Goal: Book appointment/travel/reservation

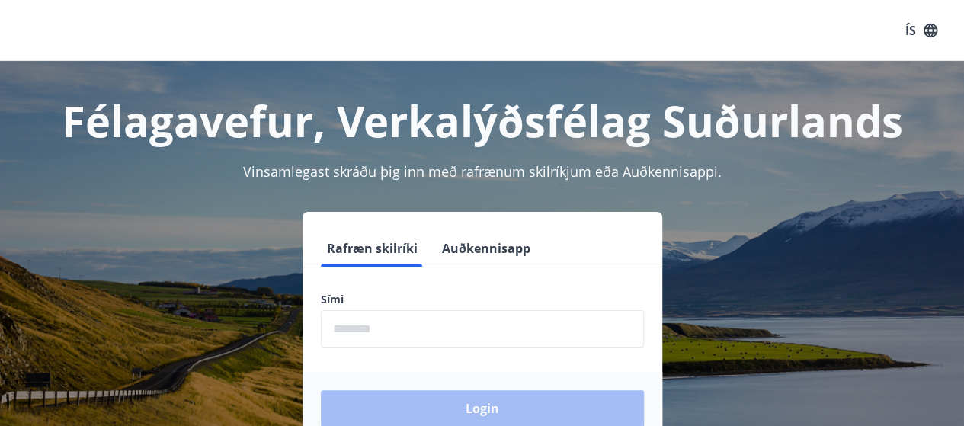
click at [407, 334] on input "phone" at bounding box center [482, 328] width 323 height 37
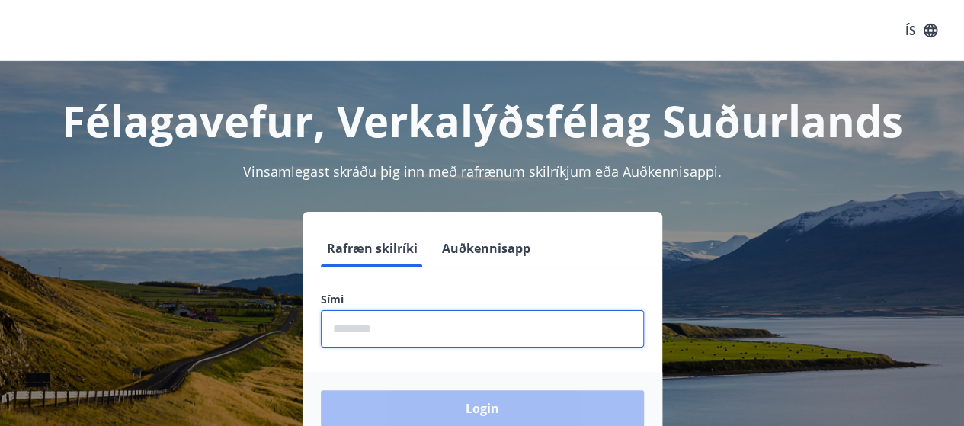
type input "********"
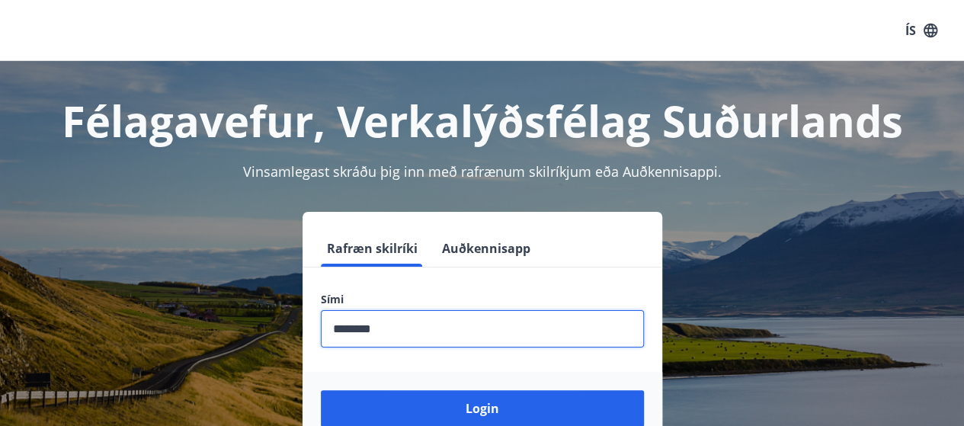
click at [321, 390] on button "Login" at bounding box center [482, 408] width 323 height 37
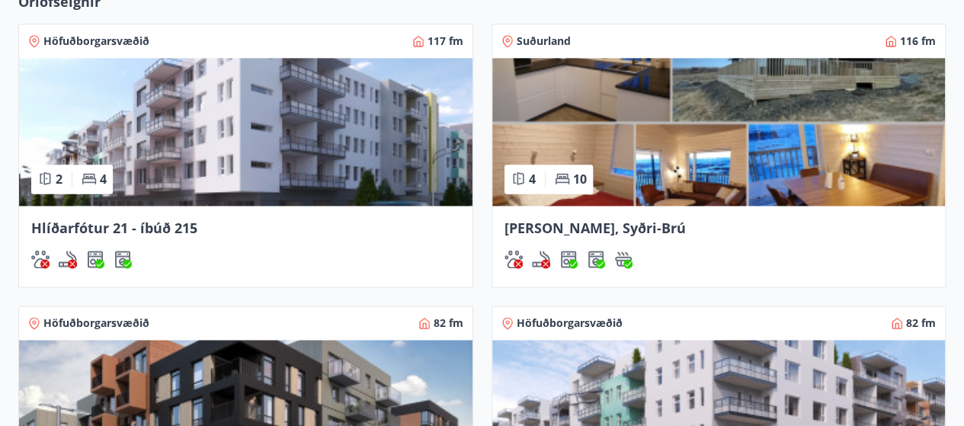
scroll to position [1003, 0]
click at [546, 229] on span "[PERSON_NAME], Syðri-Brú" at bounding box center [594, 228] width 181 height 18
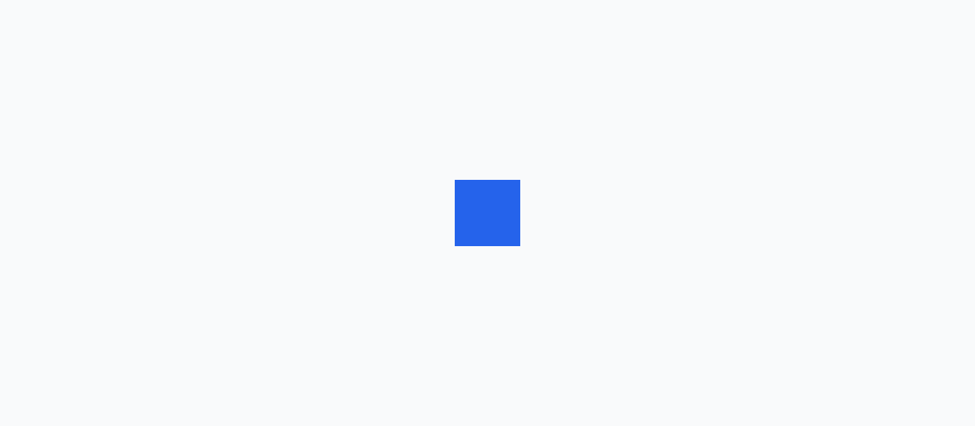
click at [546, 229] on div at bounding box center [487, 213] width 975 height 426
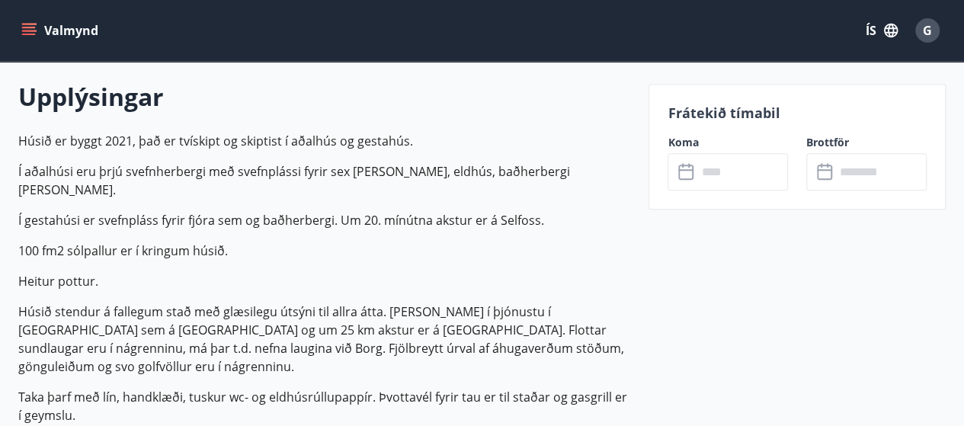
scroll to position [431, 0]
click at [708, 173] on input "text" at bounding box center [741, 171] width 91 height 37
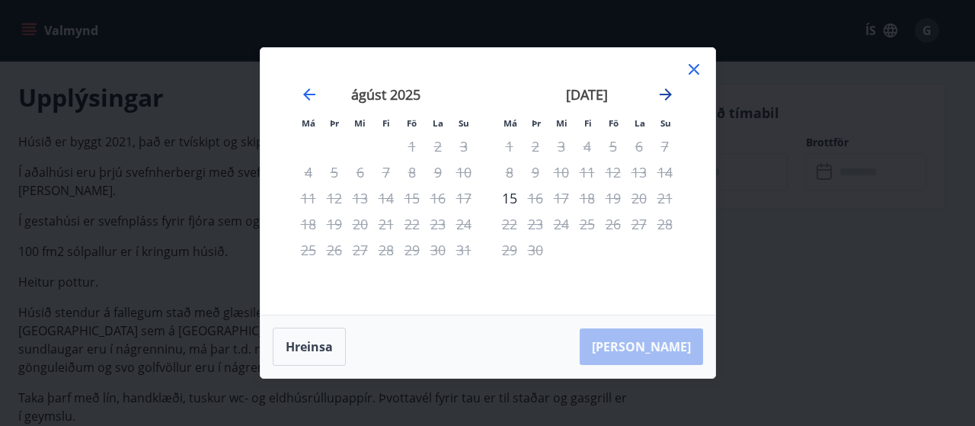
click at [661, 91] on icon "Move forward to switch to the next month." at bounding box center [666, 94] width 18 height 18
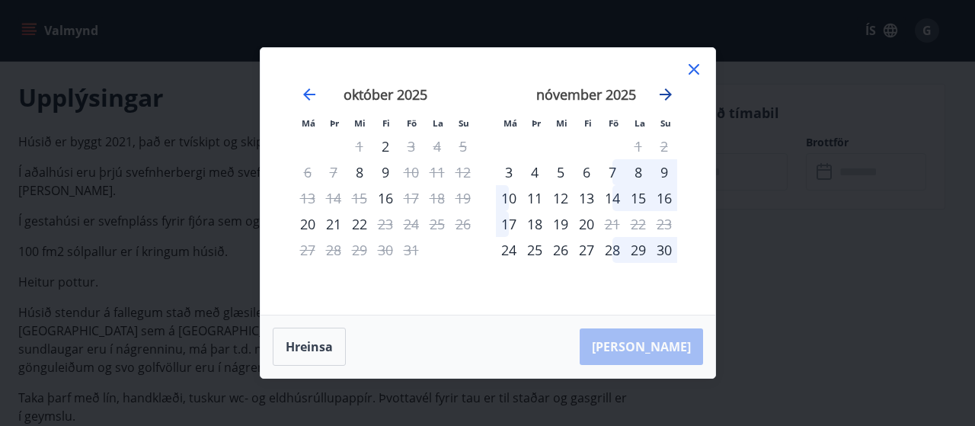
click at [661, 91] on icon "Move forward to switch to the next month." at bounding box center [666, 94] width 18 height 18
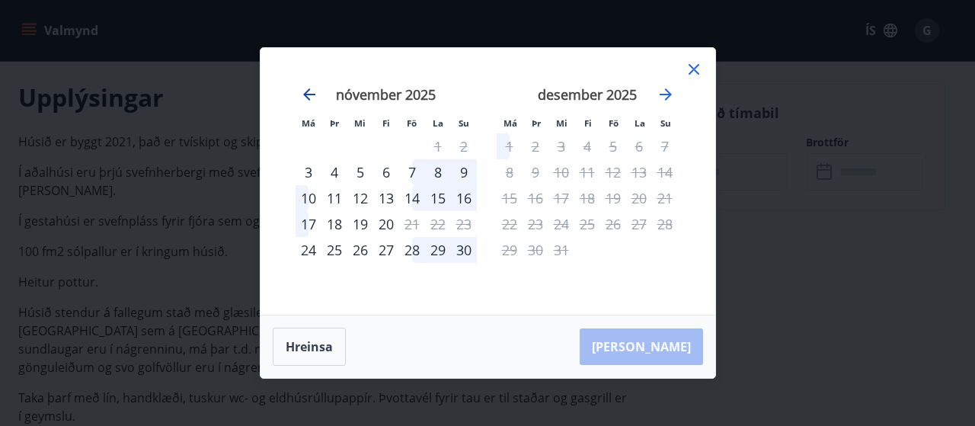
click at [309, 95] on icon "Move backward to switch to the previous month." at bounding box center [309, 94] width 12 height 12
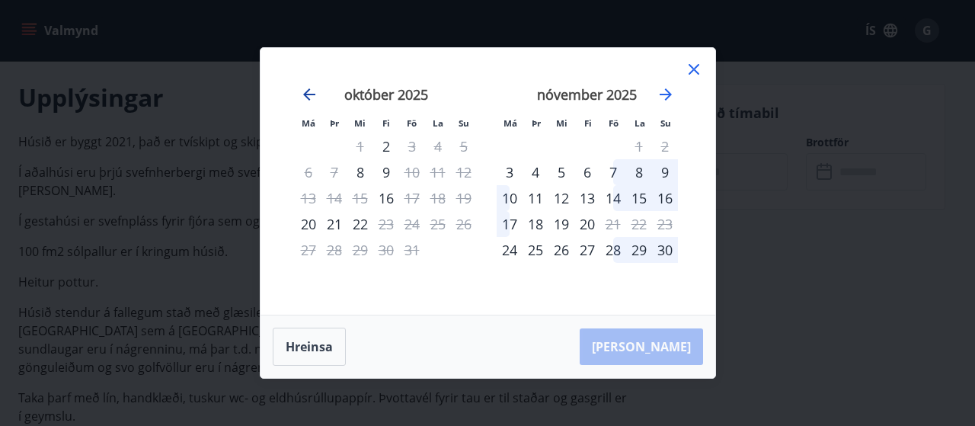
click at [309, 95] on icon "Move backward to switch to the previous month." at bounding box center [309, 94] width 12 height 12
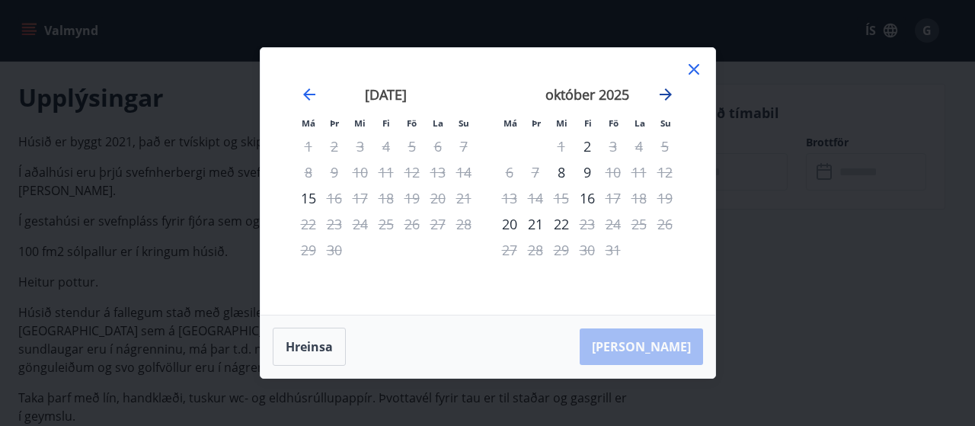
click at [667, 94] on icon "Move forward to switch to the next month." at bounding box center [666, 94] width 12 height 12
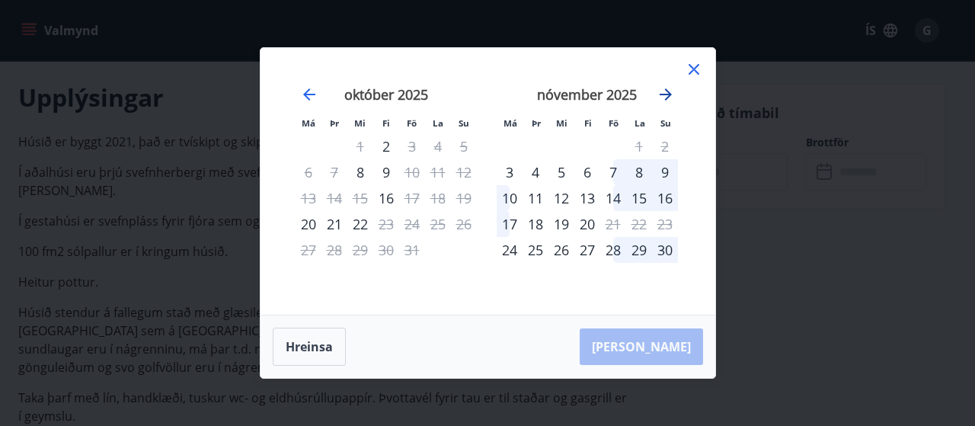
click at [667, 94] on icon "Move forward to switch to the next month." at bounding box center [666, 94] width 12 height 12
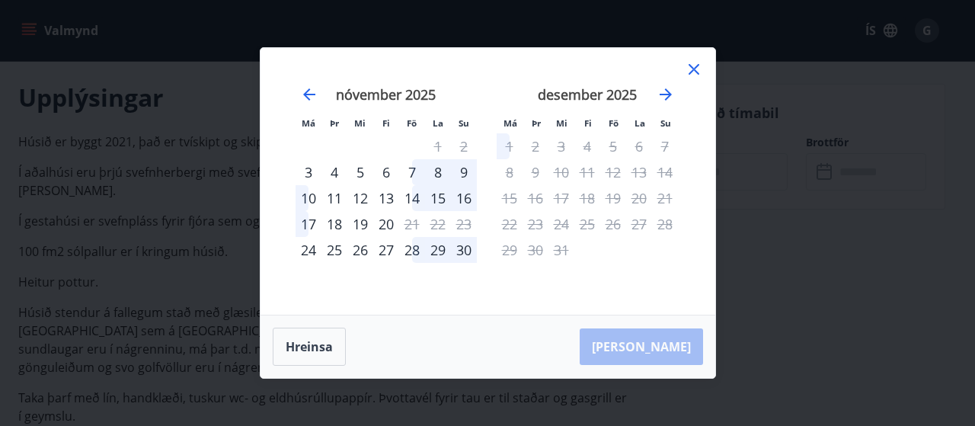
click at [699, 69] on icon at bounding box center [694, 69] width 18 height 18
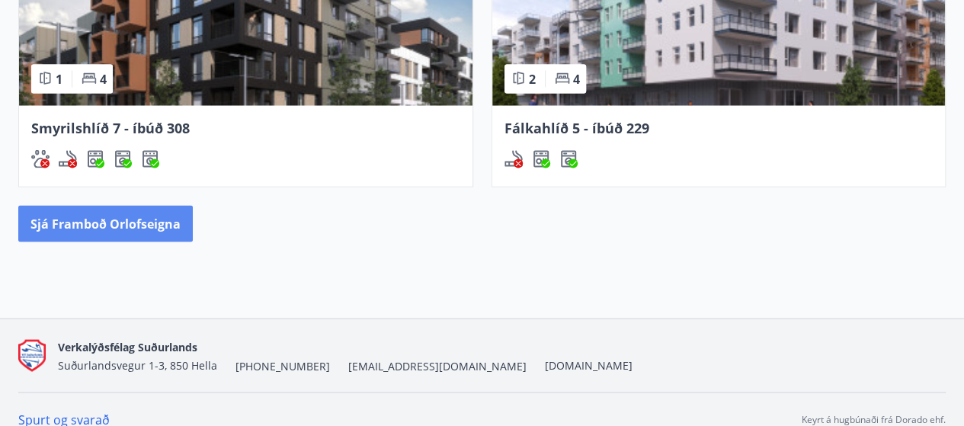
scroll to position [1402, 0]
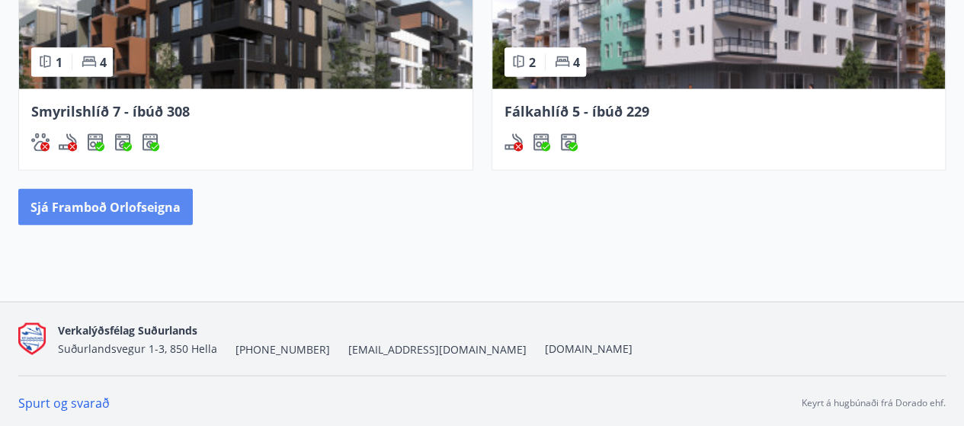
click at [107, 198] on button "Sjá framboð orlofseigna" at bounding box center [105, 206] width 174 height 37
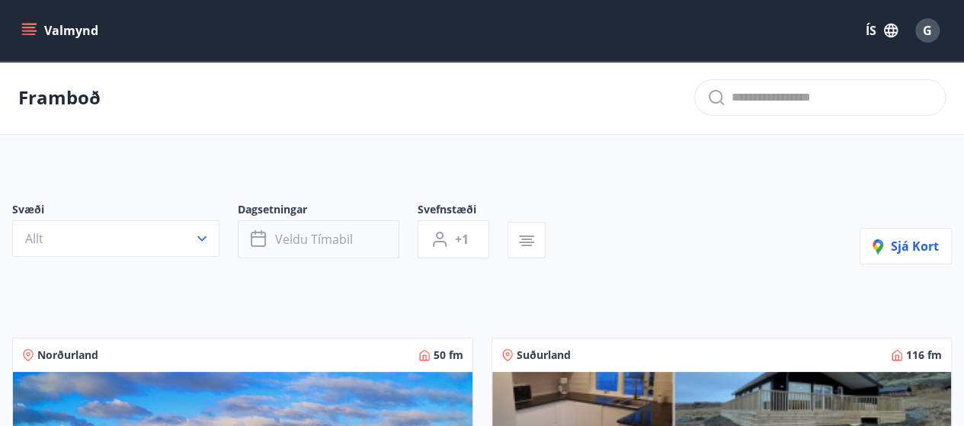
click at [331, 236] on span "Veldu tímabil" at bounding box center [314, 239] width 78 height 17
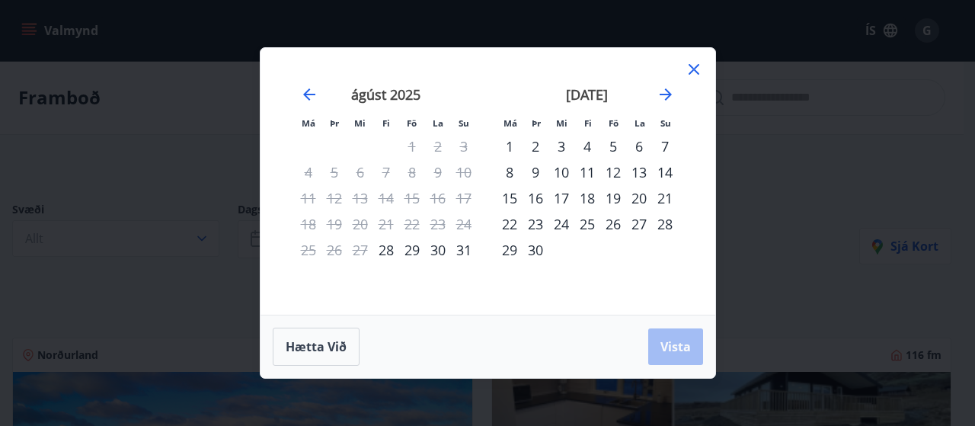
click at [692, 68] on icon at bounding box center [694, 69] width 11 height 11
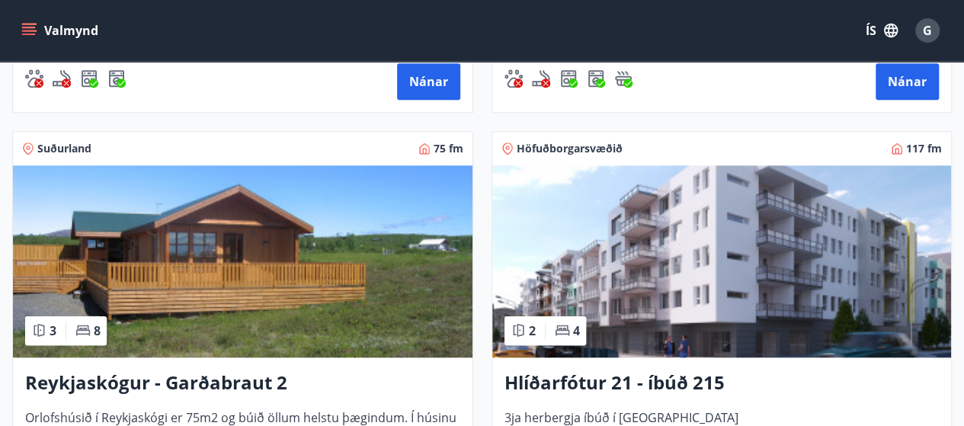
scroll to position [622, 0]
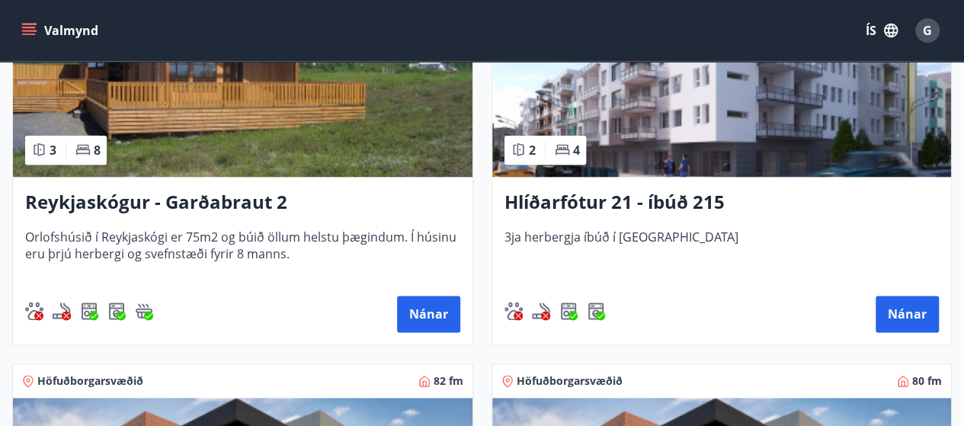
click at [261, 177] on div "Reykjaskógur - Garðabraut 2 Orlofshúsið í [GEOGRAPHIC_DATA] er 75m2 og búið öll…" at bounding box center [242, 261] width 459 height 168
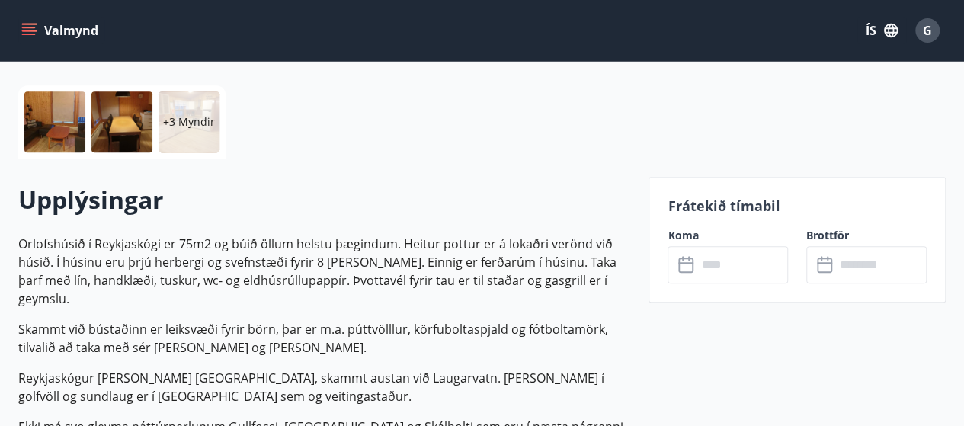
scroll to position [330, 0]
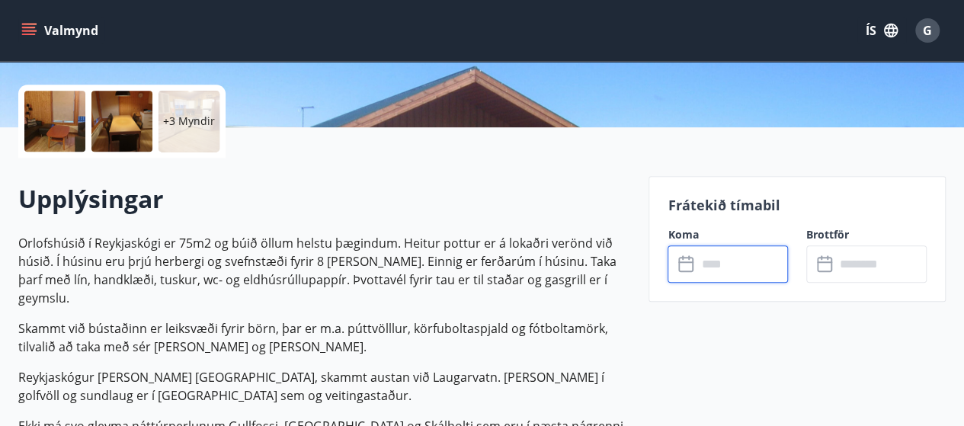
click at [758, 266] on input "text" at bounding box center [741, 263] width 91 height 37
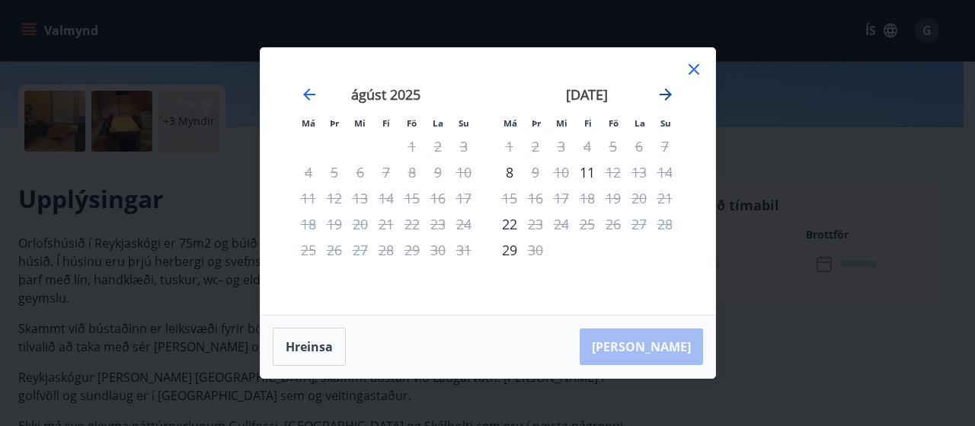
click at [664, 93] on icon "Move forward to switch to the next month." at bounding box center [666, 94] width 18 height 18
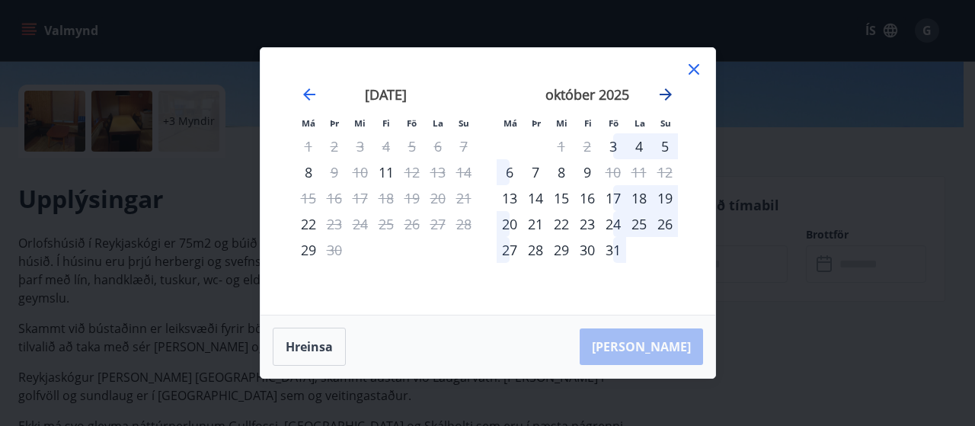
click at [664, 93] on icon "Move forward to switch to the next month." at bounding box center [666, 94] width 18 height 18
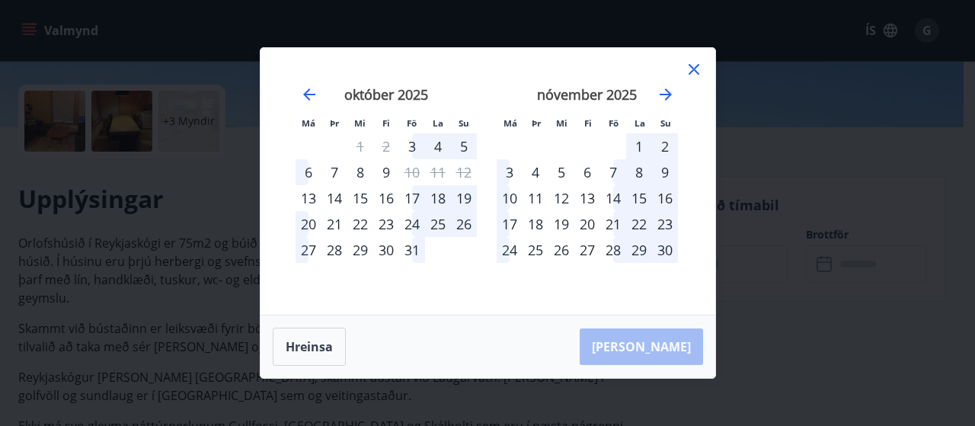
click at [692, 68] on icon at bounding box center [694, 69] width 11 height 11
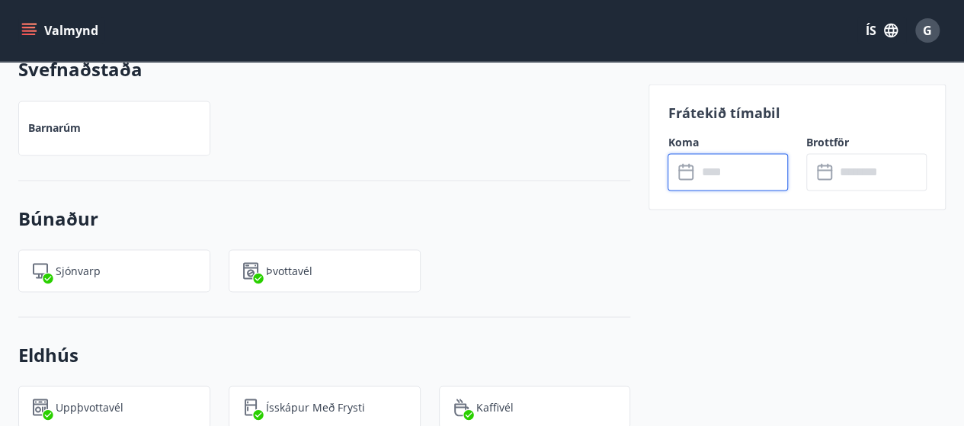
scroll to position [1155, 0]
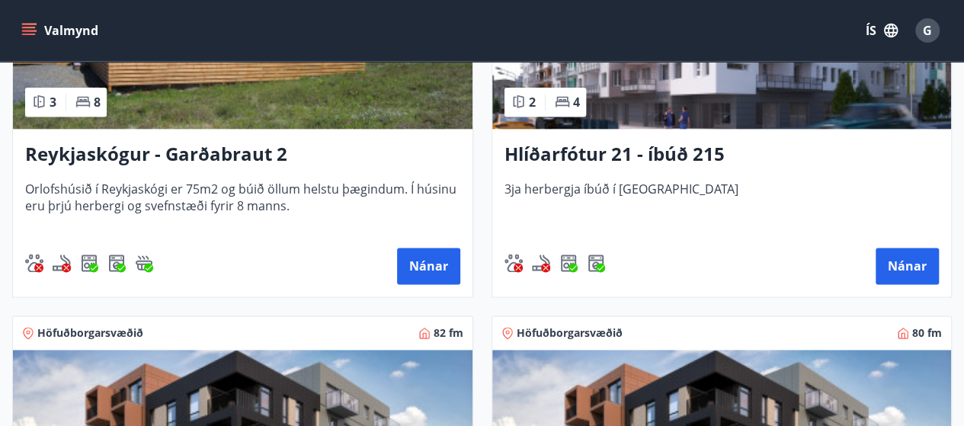
scroll to position [838, 0]
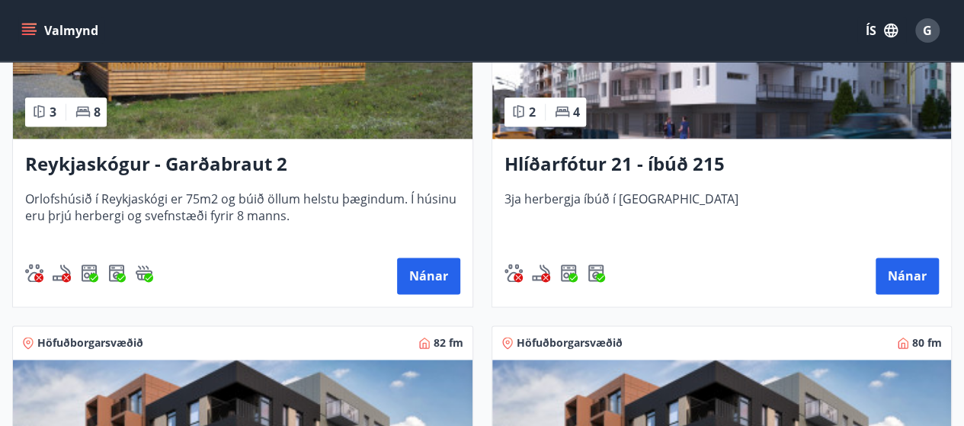
click at [703, 168] on h3 "Hlíðarfótur 21 - íbúð 215" at bounding box center [721, 164] width 435 height 27
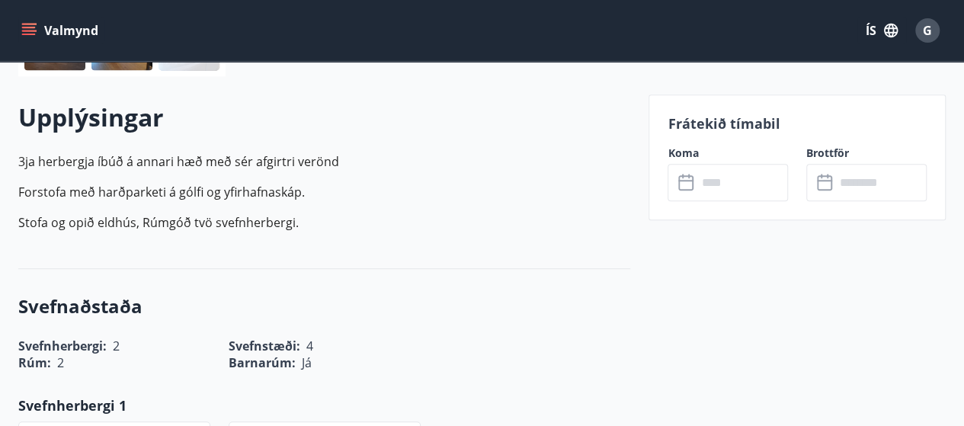
scroll to position [419, 0]
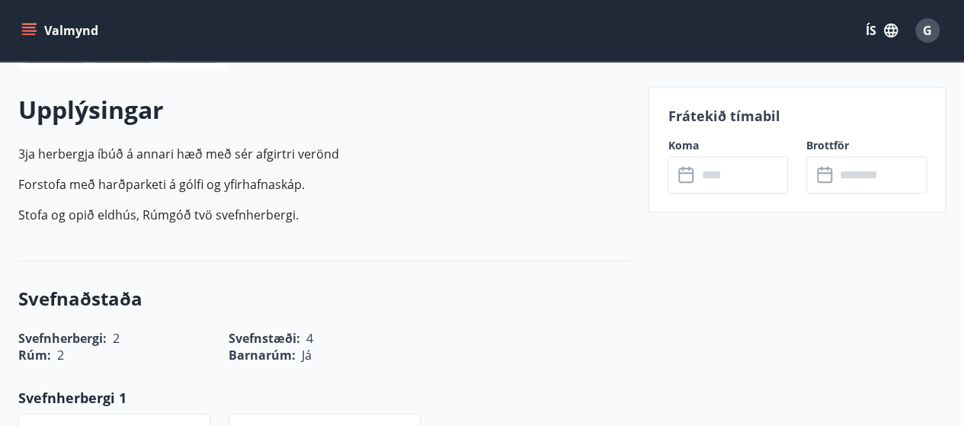
click at [710, 183] on input "text" at bounding box center [741, 174] width 91 height 37
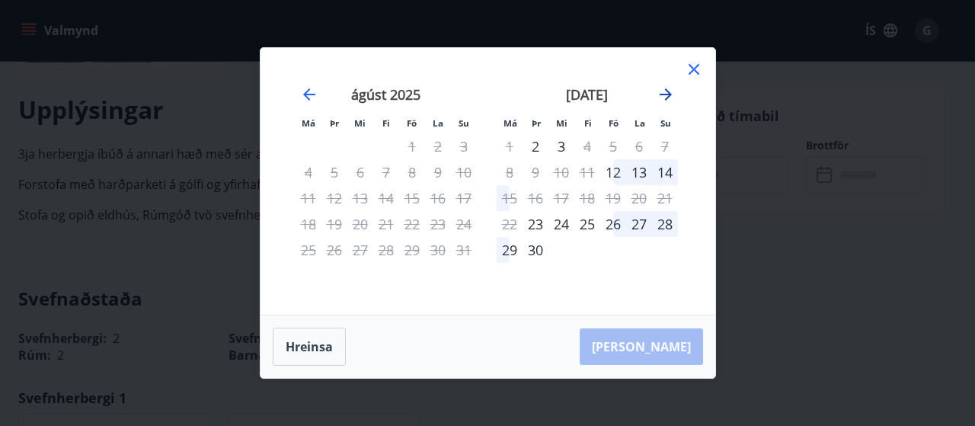
click at [664, 93] on icon "Move forward to switch to the next month." at bounding box center [666, 94] width 18 height 18
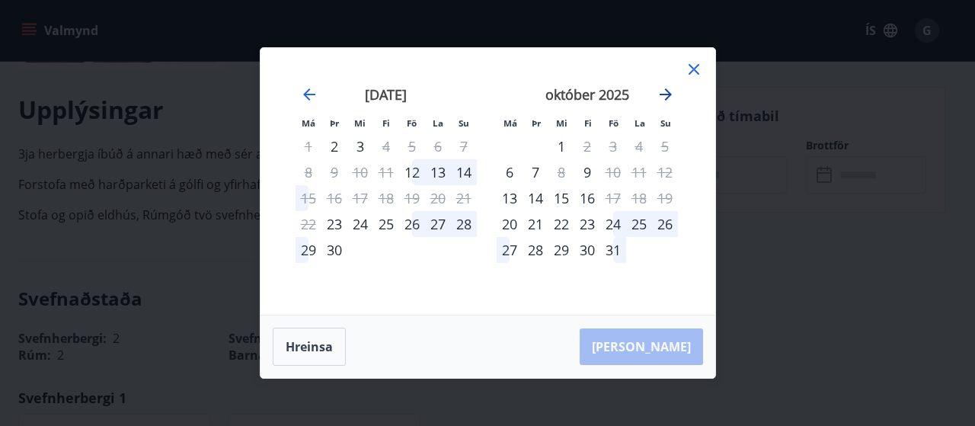
click at [664, 95] on icon "Move forward to switch to the next month." at bounding box center [666, 94] width 12 height 12
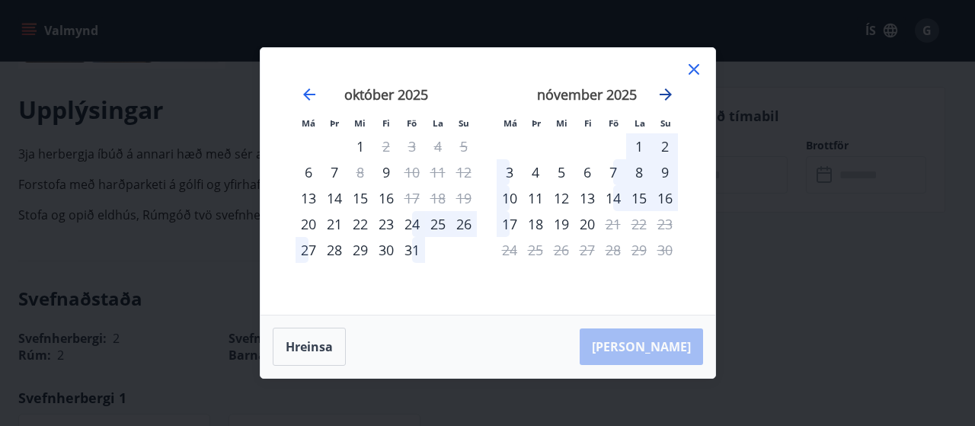
click at [666, 93] on icon "Move forward to switch to the next month." at bounding box center [666, 94] width 18 height 18
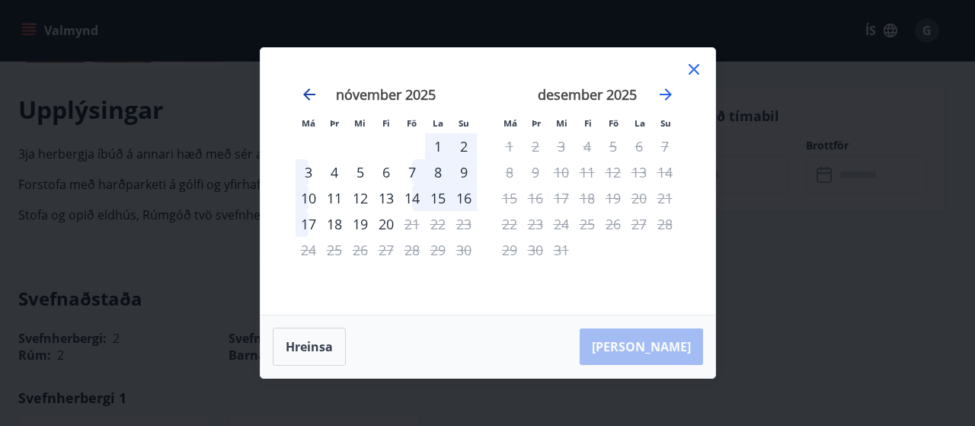
click at [302, 94] on icon "Move backward to switch to the previous month." at bounding box center [309, 94] width 18 height 18
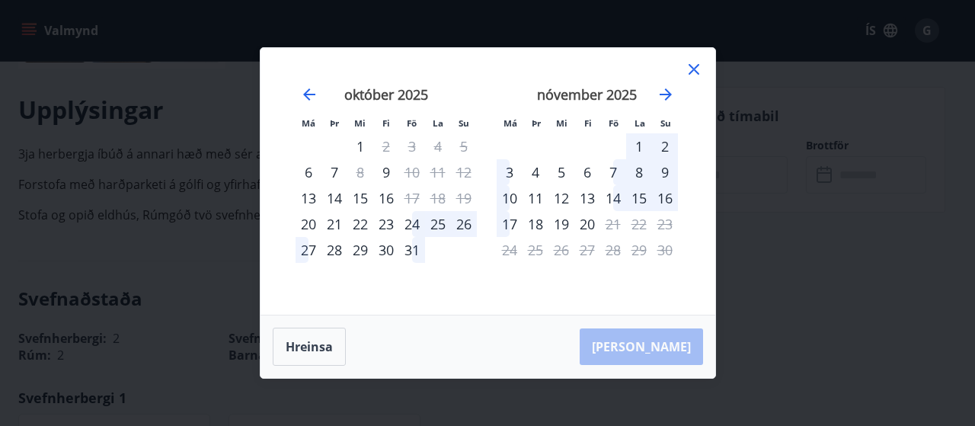
click at [701, 72] on icon at bounding box center [694, 69] width 18 height 18
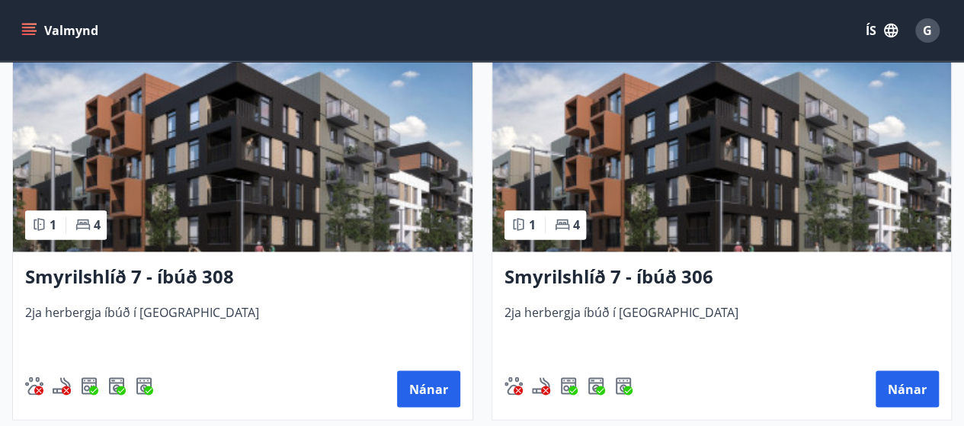
scroll to position [1168, 0]
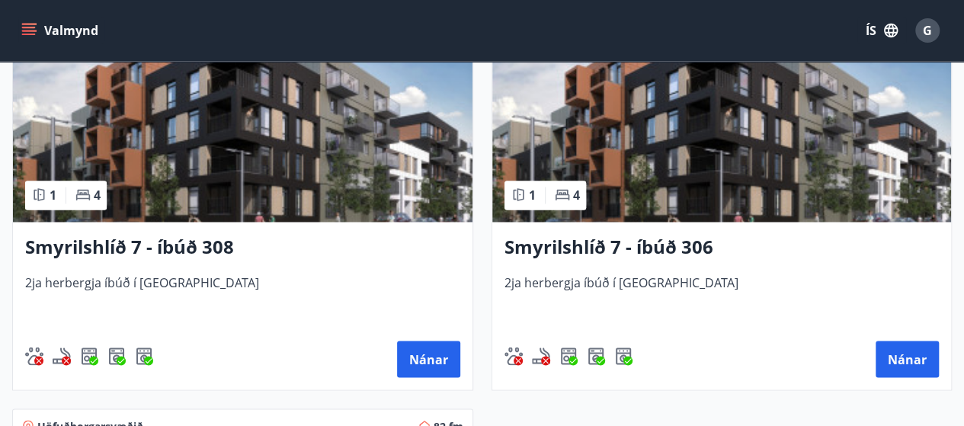
click at [184, 242] on h3 "Smyrilshlíð 7 - íbúð 308" at bounding box center [242, 247] width 435 height 27
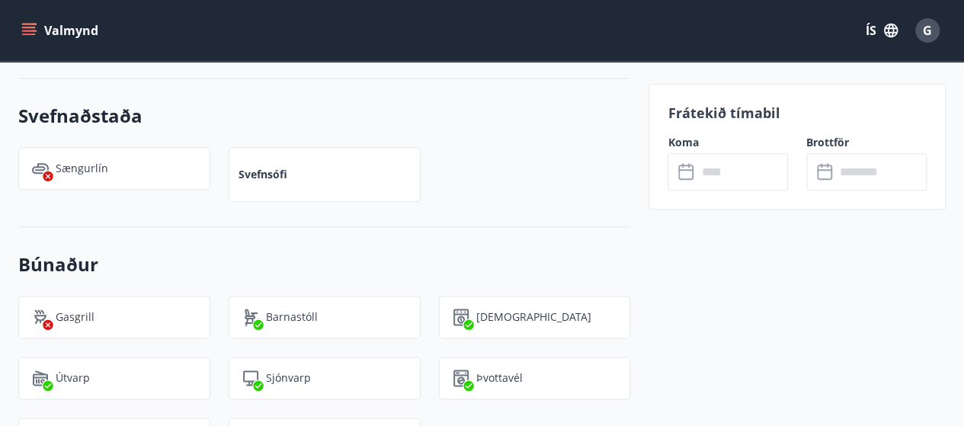
scroll to position [850, 0]
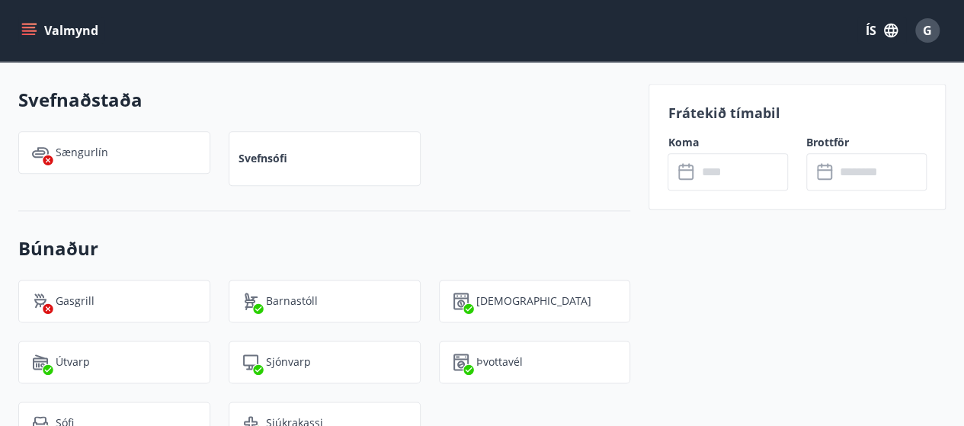
click at [724, 164] on input "text" at bounding box center [741, 171] width 91 height 37
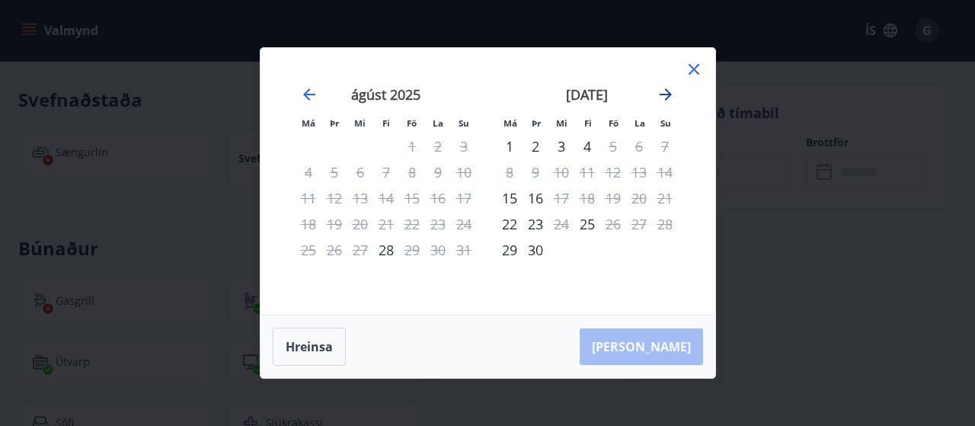
click at [669, 98] on icon "Move forward to switch to the next month." at bounding box center [666, 94] width 18 height 18
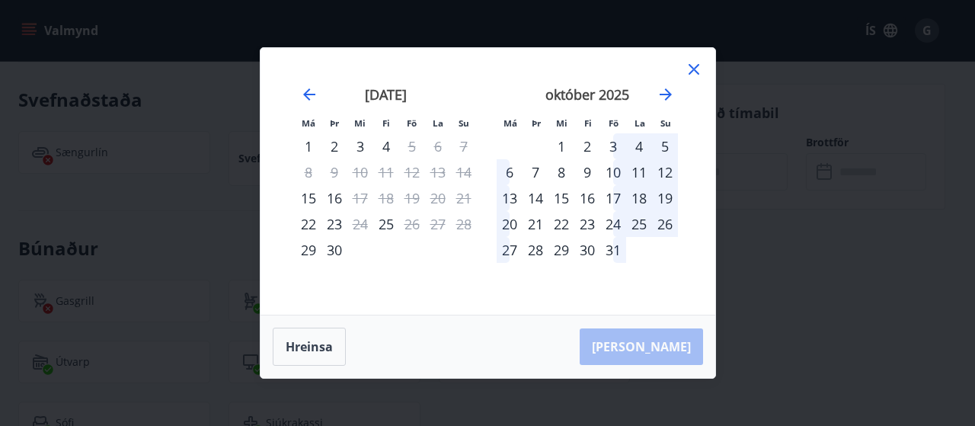
click at [623, 168] on div "10" at bounding box center [613, 172] width 26 height 26
click at [509, 200] on div "13" at bounding box center [510, 198] width 26 height 26
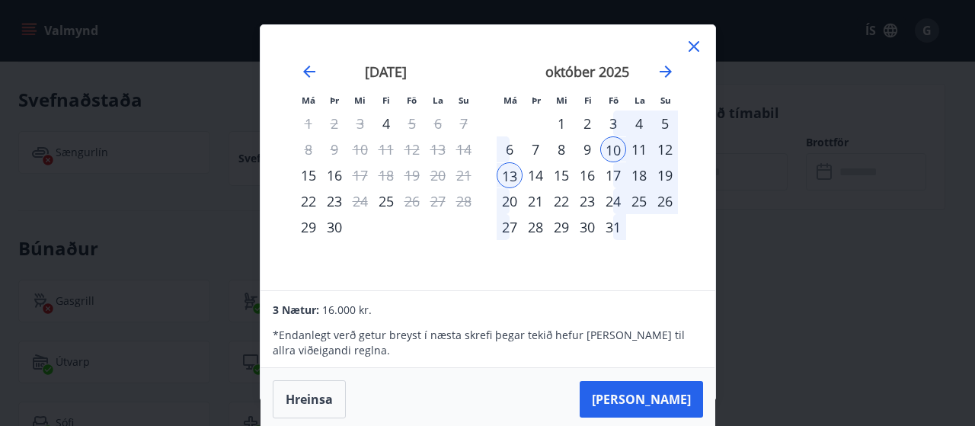
click at [695, 47] on icon at bounding box center [694, 46] width 11 height 11
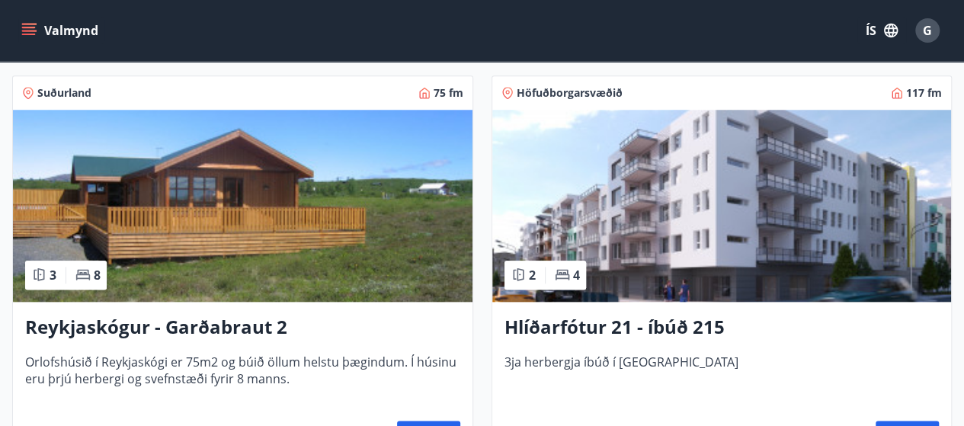
scroll to position [686, 0]
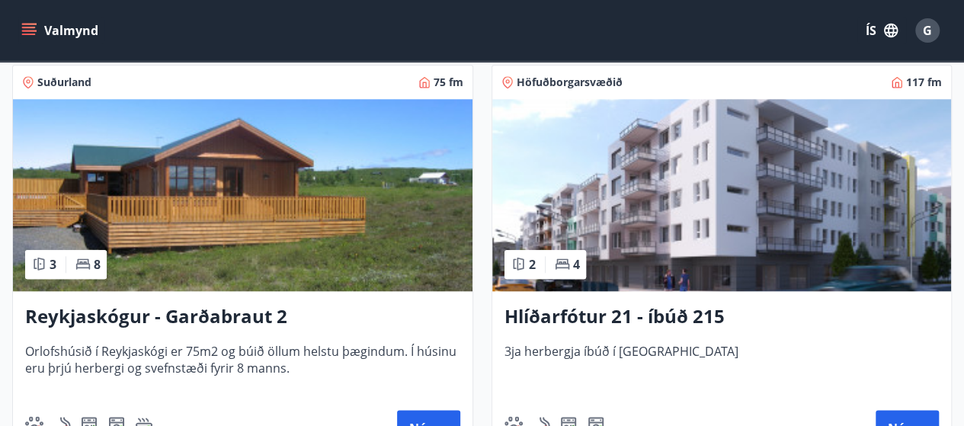
click at [550, 315] on h3 "Hlíðarfótur 21 - íbúð 215" at bounding box center [721, 316] width 435 height 27
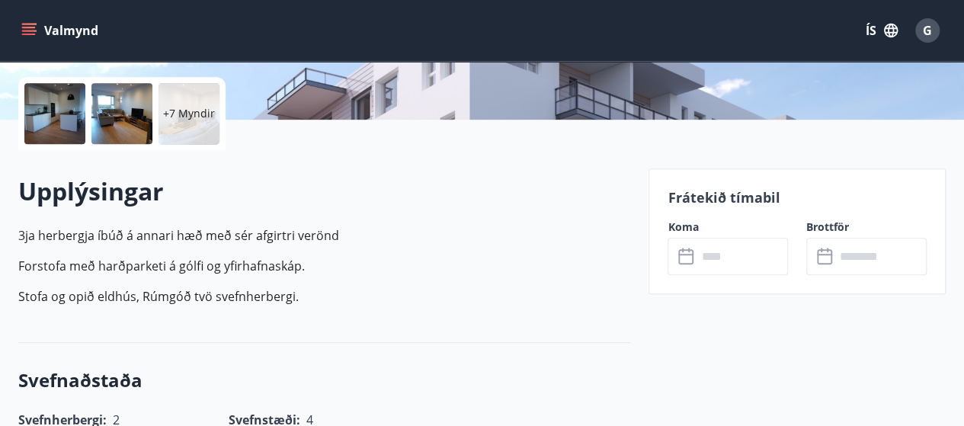
scroll to position [343, 0]
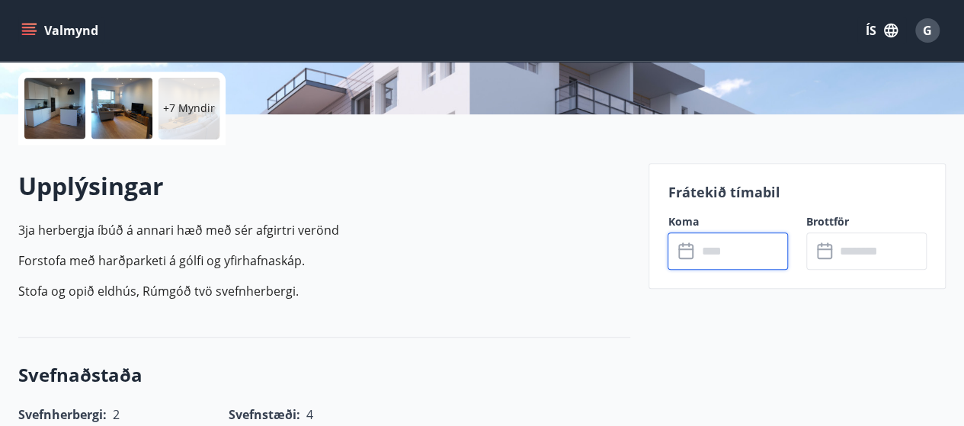
click at [704, 242] on input "text" at bounding box center [741, 250] width 91 height 37
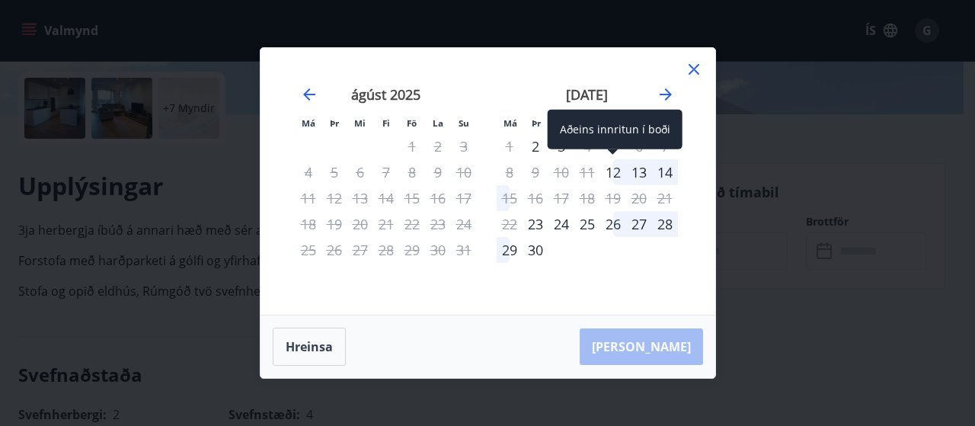
click at [613, 176] on div "12" at bounding box center [613, 172] width 26 height 26
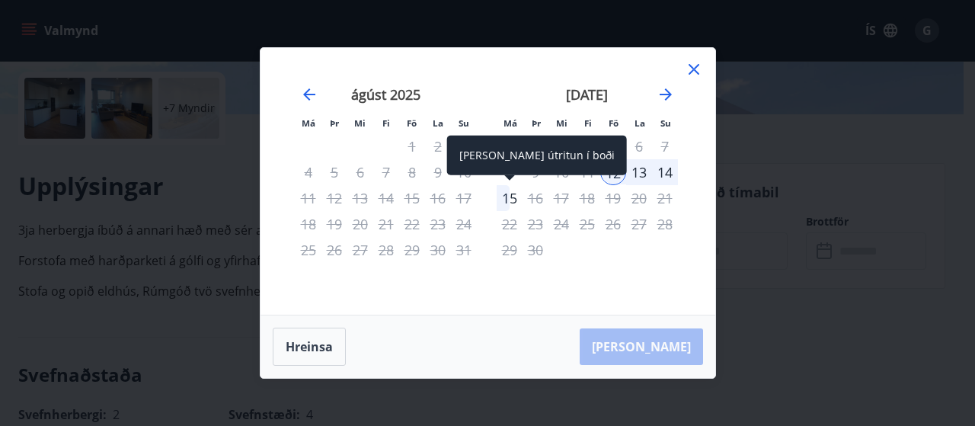
click at [508, 201] on div "15" at bounding box center [510, 198] width 26 height 26
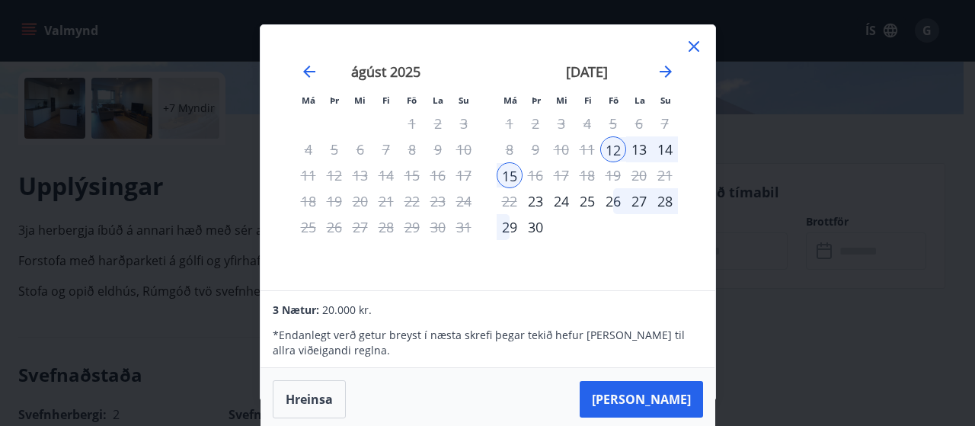
click at [692, 46] on icon at bounding box center [694, 46] width 18 height 18
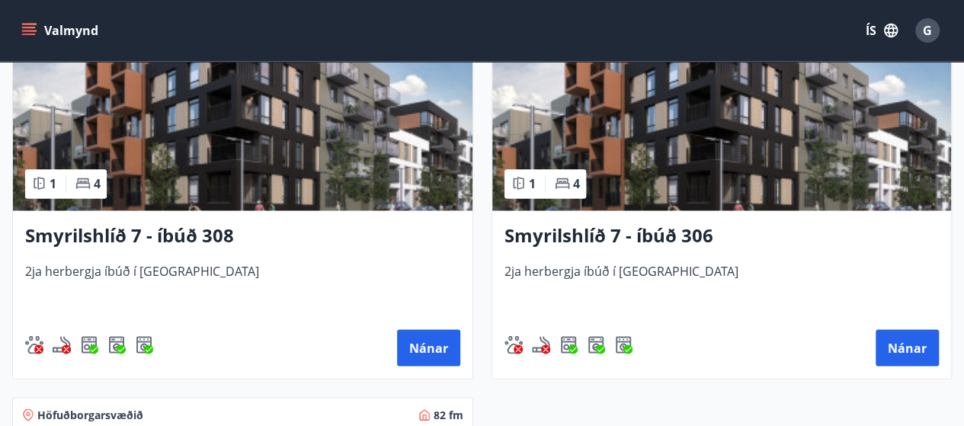
scroll to position [1181, 0]
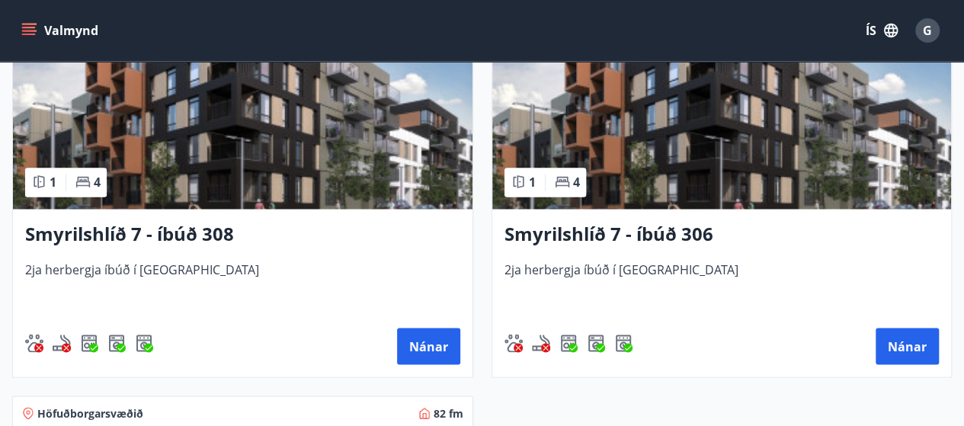
click at [547, 231] on h3 "Smyrilshlíð 7 - íbúð 306" at bounding box center [721, 234] width 435 height 27
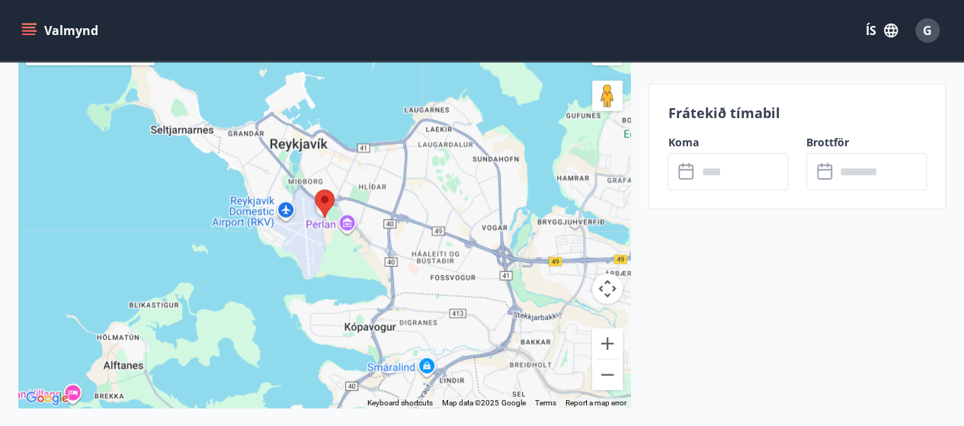
scroll to position [2057, 0]
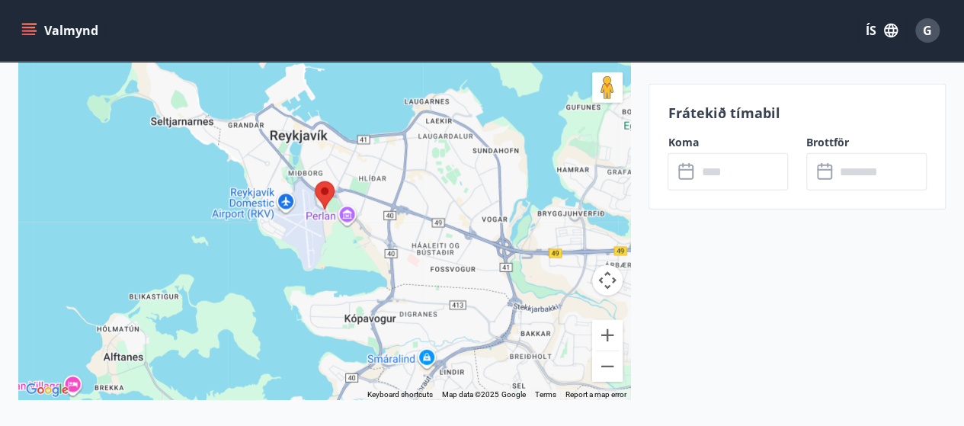
click at [715, 178] on input "text" at bounding box center [741, 171] width 91 height 37
click at [718, 165] on input "text" at bounding box center [741, 171] width 91 height 37
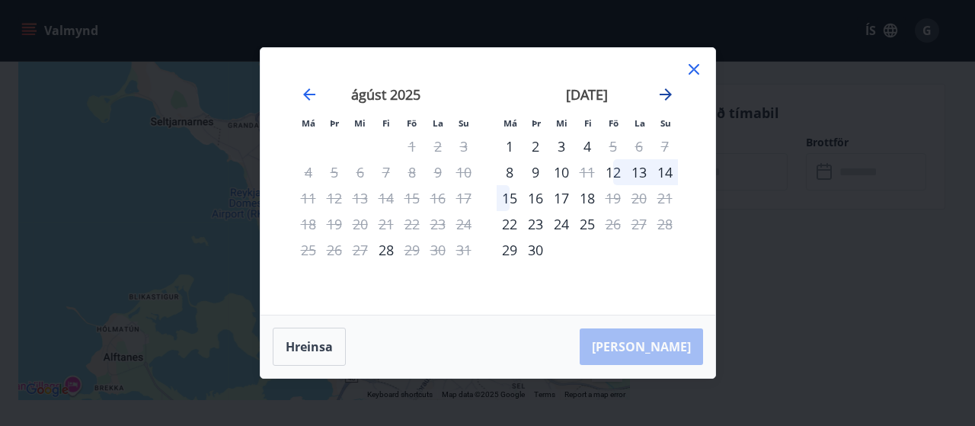
click at [667, 100] on icon "Move forward to switch to the next month." at bounding box center [666, 94] width 18 height 18
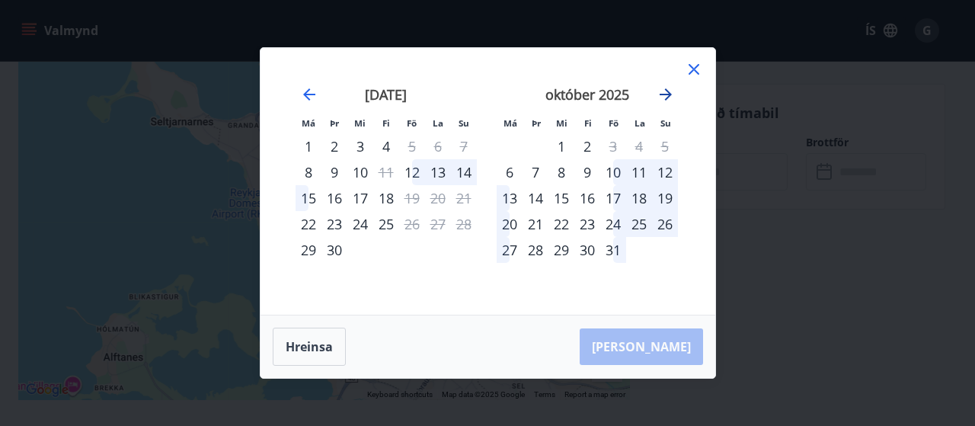
click at [665, 102] on icon "Move forward to switch to the next month." at bounding box center [666, 94] width 18 height 18
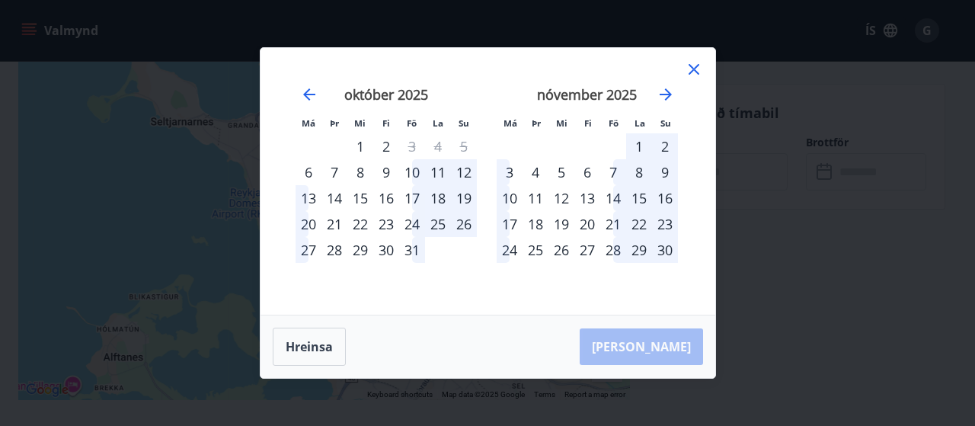
click at [692, 71] on icon at bounding box center [694, 69] width 11 height 11
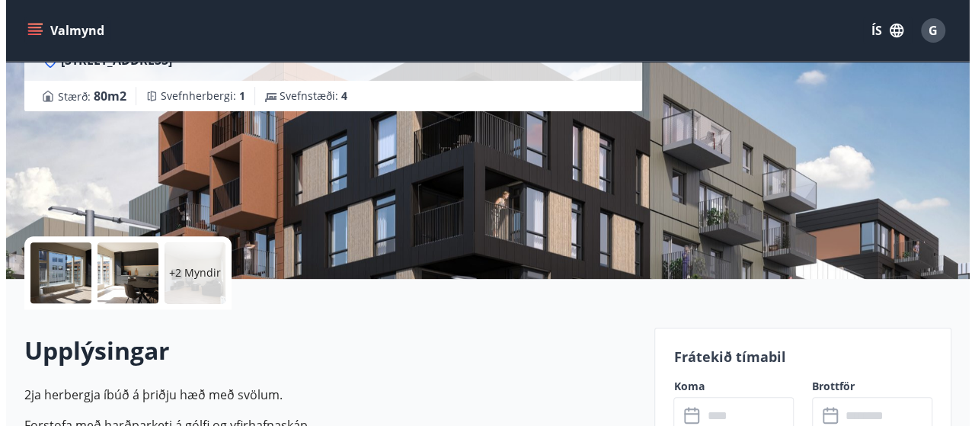
scroll to position [205, 0]
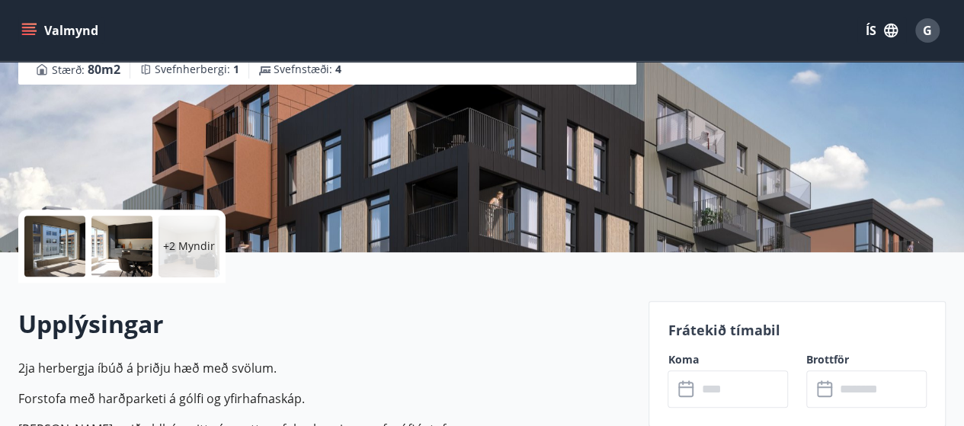
click at [47, 242] on div at bounding box center [54, 246] width 61 height 61
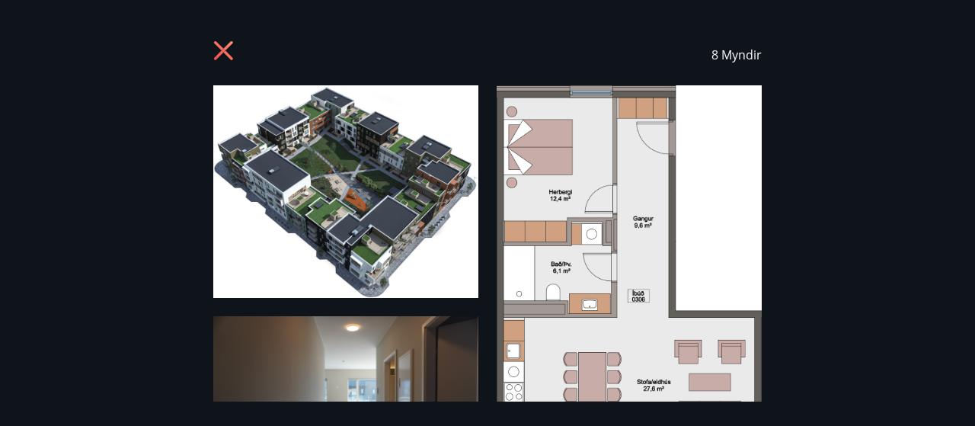
click at [832, 220] on div "8 Myndir" at bounding box center [487, 212] width 975 height 377
click at [724, 236] on img at bounding box center [629, 327] width 265 height 485
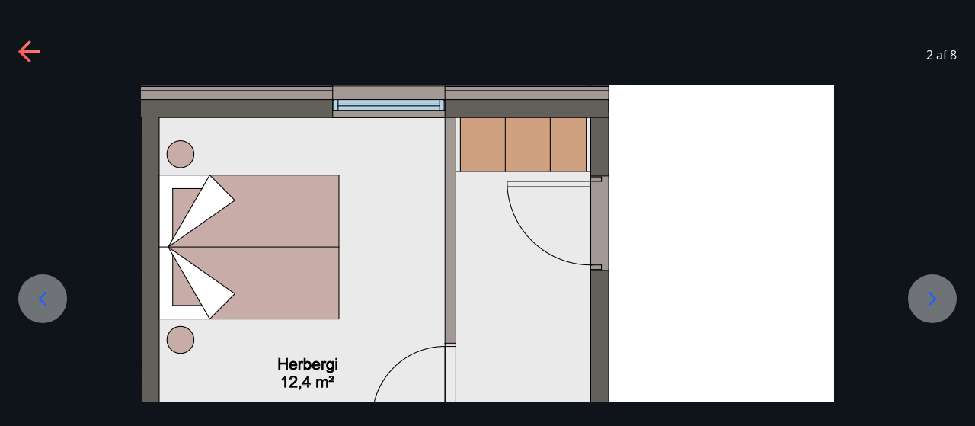
click at [927, 301] on icon at bounding box center [932, 298] width 24 height 24
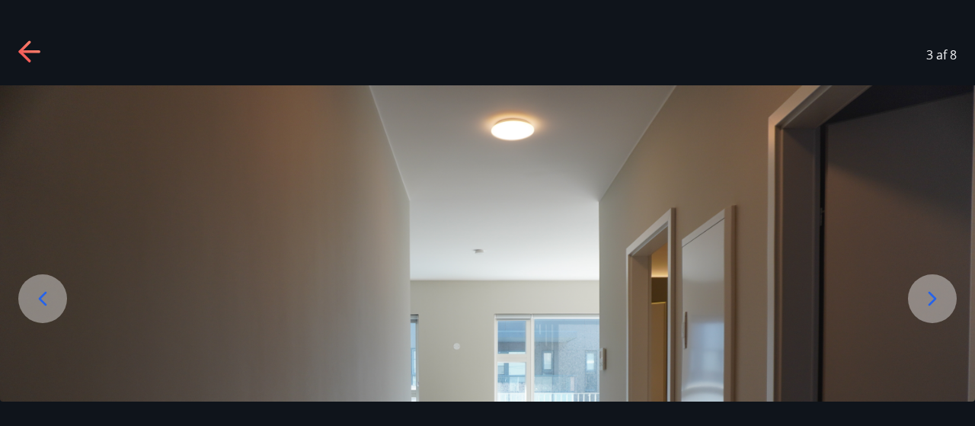
click at [688, 264] on img at bounding box center [487, 410] width 975 height 650
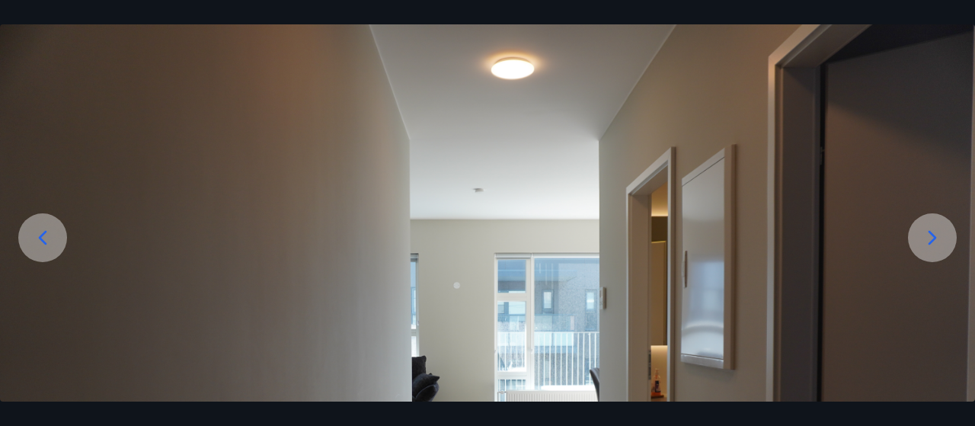
click at [688, 264] on img at bounding box center [487, 349] width 975 height 650
click at [923, 233] on icon at bounding box center [932, 238] width 24 height 24
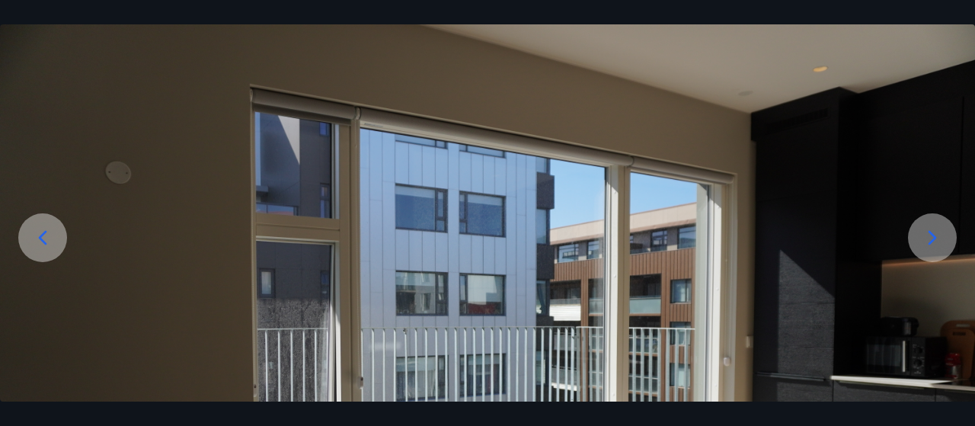
click at [923, 233] on icon at bounding box center [932, 238] width 24 height 24
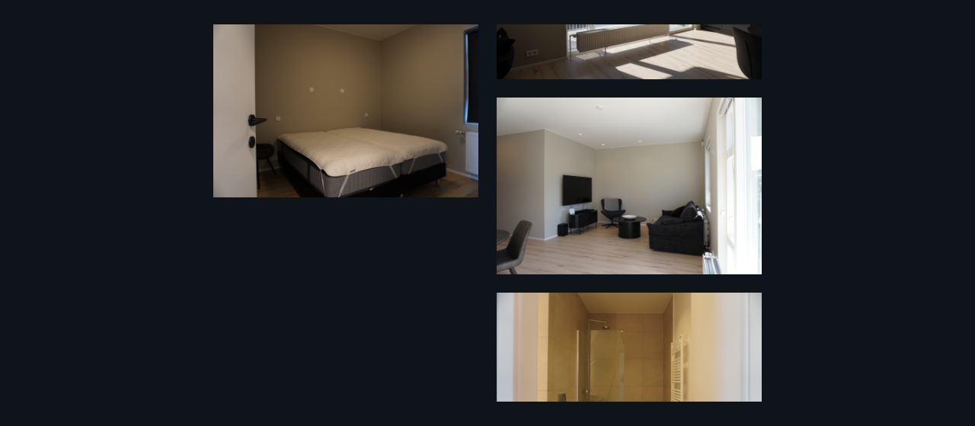
scroll to position [757, 0]
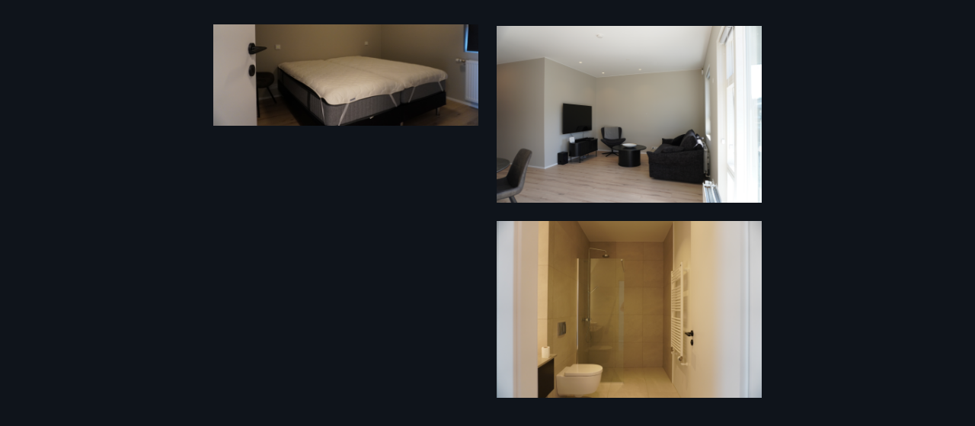
click at [650, 146] on img at bounding box center [629, 114] width 265 height 177
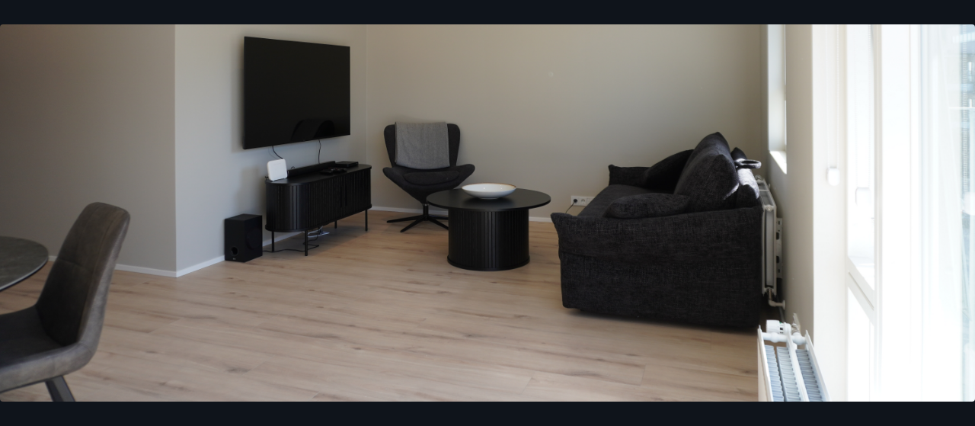
scroll to position [0, 0]
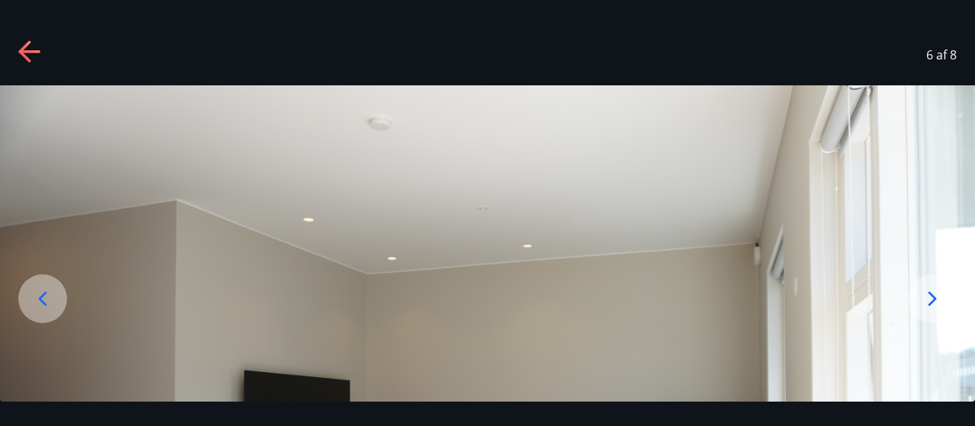
click at [938, 299] on icon at bounding box center [932, 298] width 24 height 24
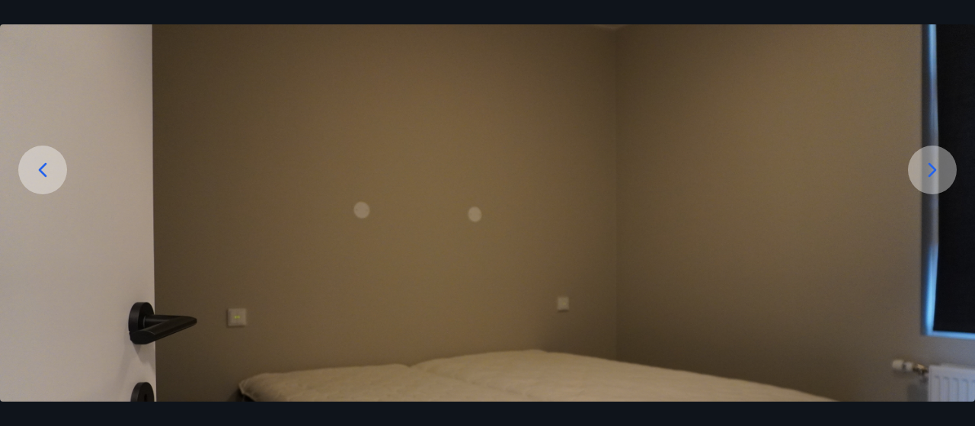
scroll to position [67, 0]
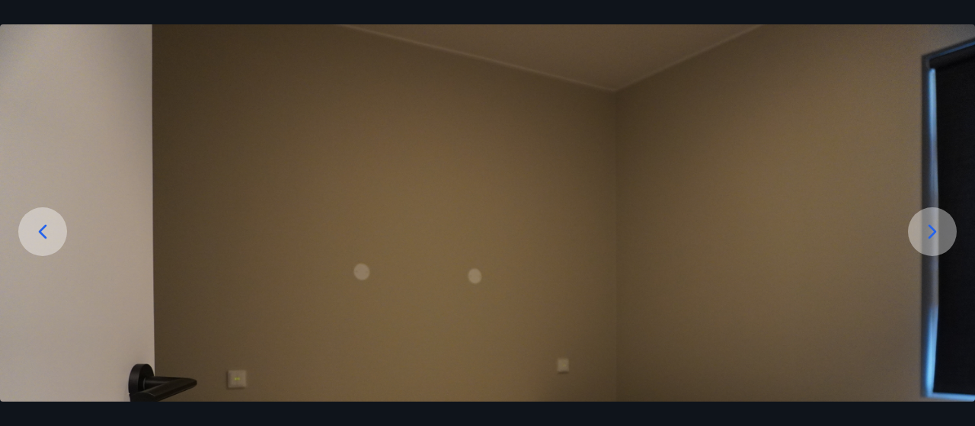
click at [923, 229] on icon at bounding box center [932, 231] width 24 height 24
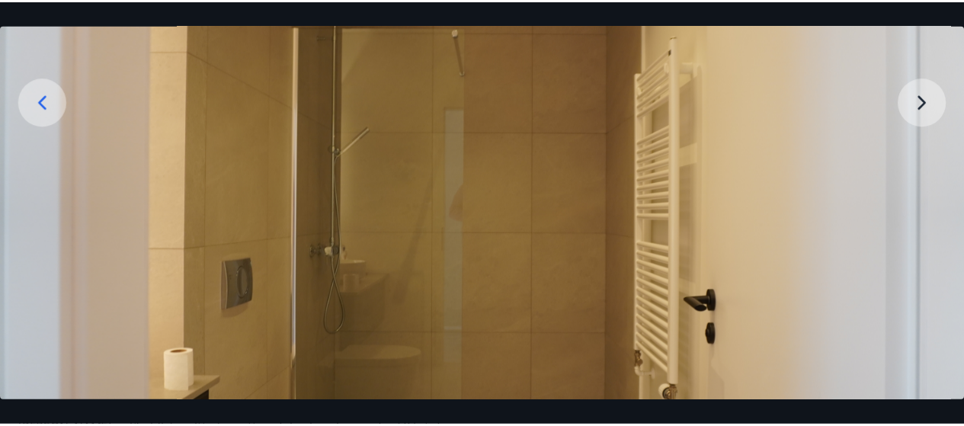
scroll to position [0, 0]
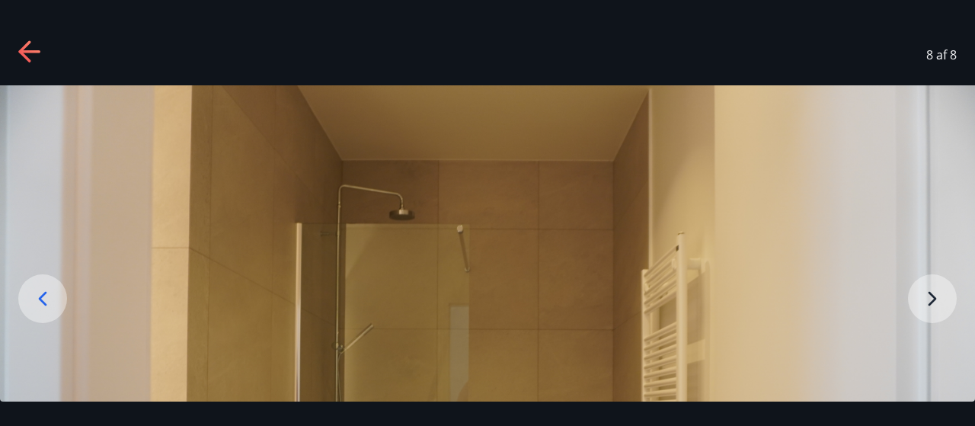
click at [20, 49] on icon at bounding box center [30, 52] width 24 height 24
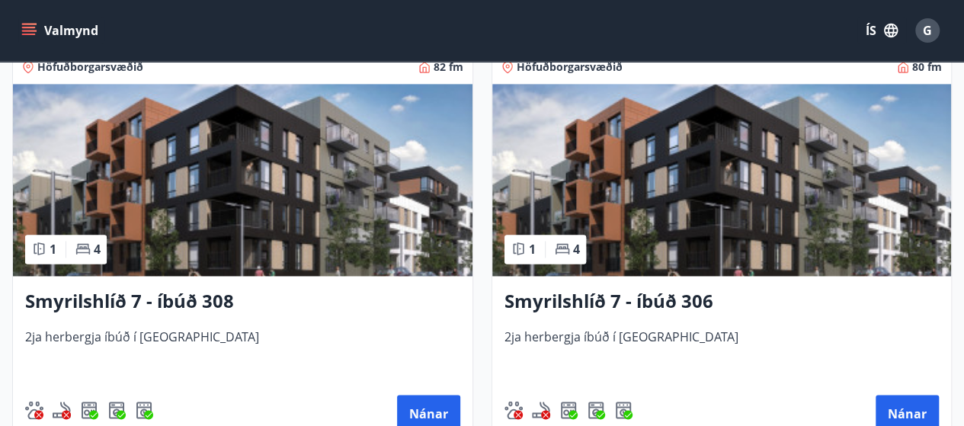
scroll to position [1079, 0]
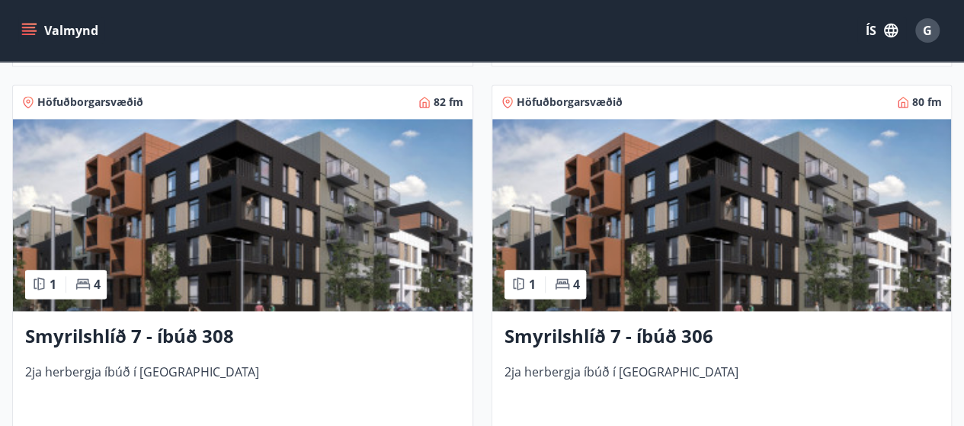
click at [171, 330] on h3 "Smyrilshlíð 7 - íbúð 308" at bounding box center [242, 336] width 435 height 27
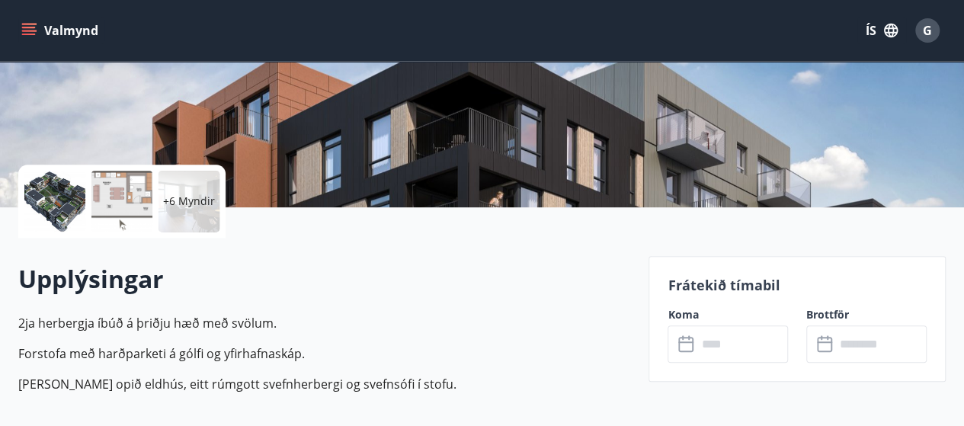
scroll to position [241, 0]
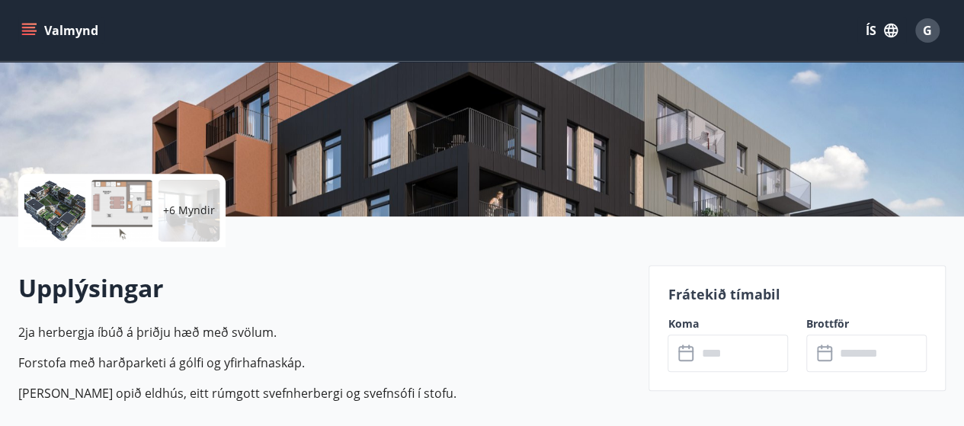
click at [63, 196] on div at bounding box center [54, 210] width 61 height 61
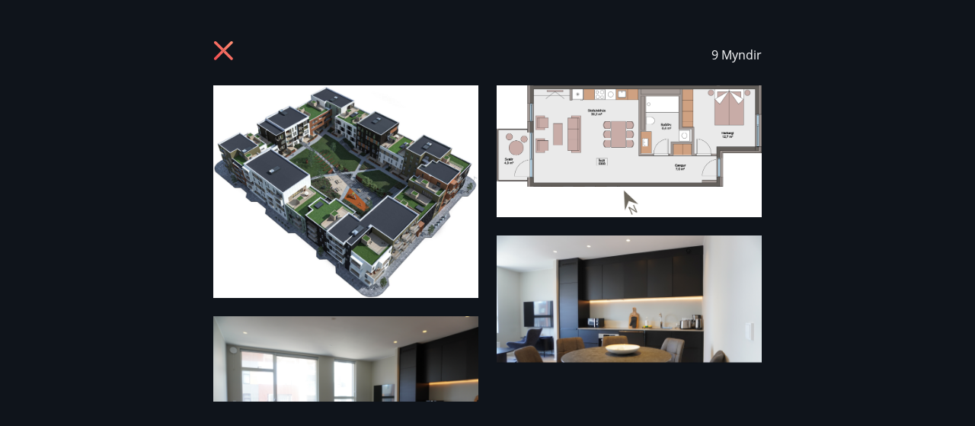
click at [225, 53] on icon at bounding box center [223, 50] width 19 height 19
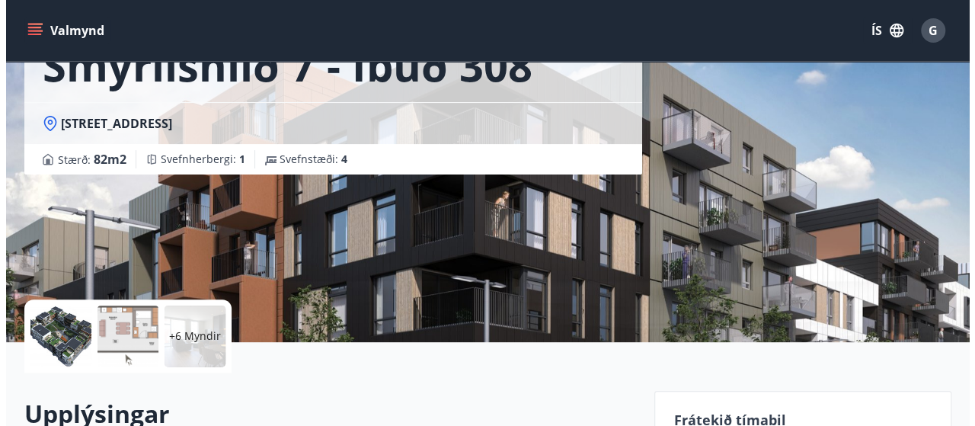
scroll to position [114, 0]
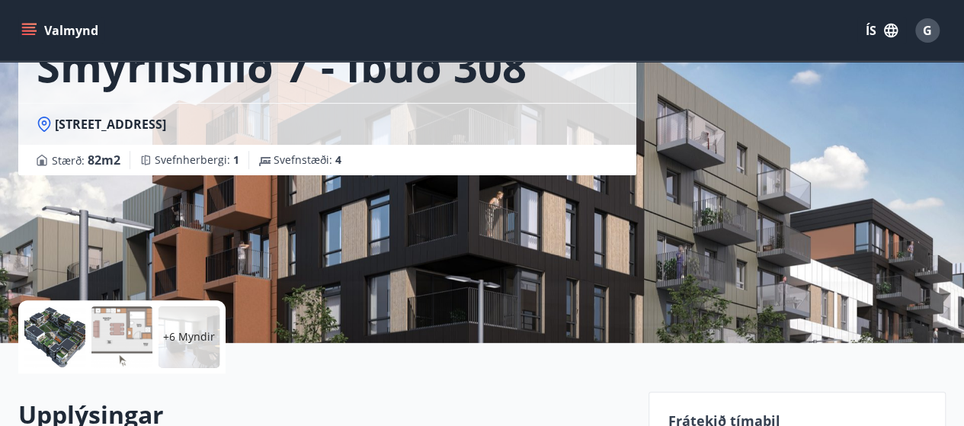
click at [59, 334] on div at bounding box center [54, 336] width 61 height 61
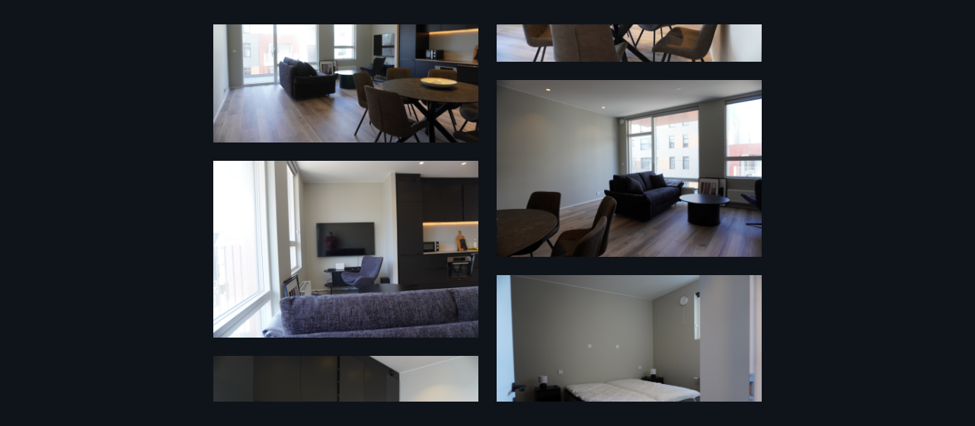
scroll to position [338, 0]
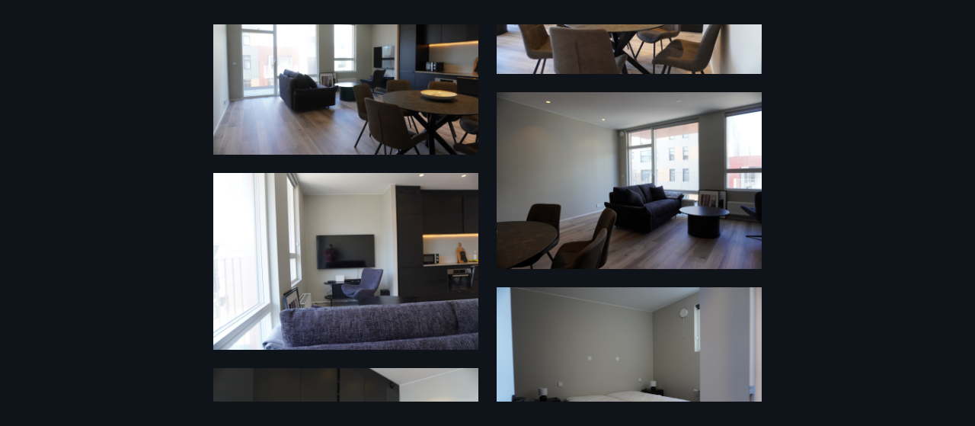
click at [413, 208] on img at bounding box center [345, 261] width 265 height 177
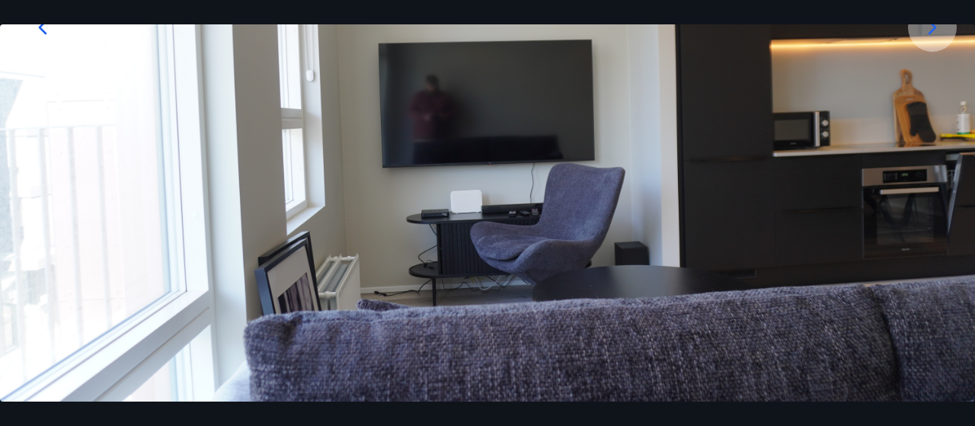
scroll to position [232, 0]
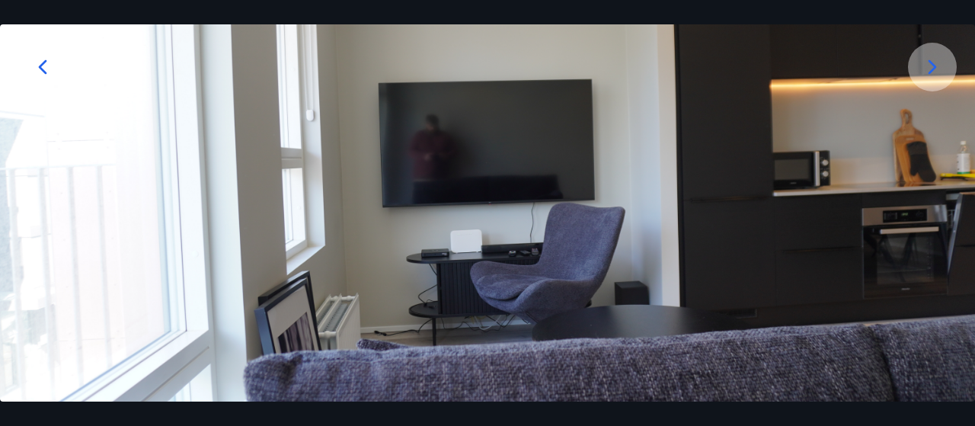
click at [38, 69] on icon at bounding box center [42, 67] width 24 height 24
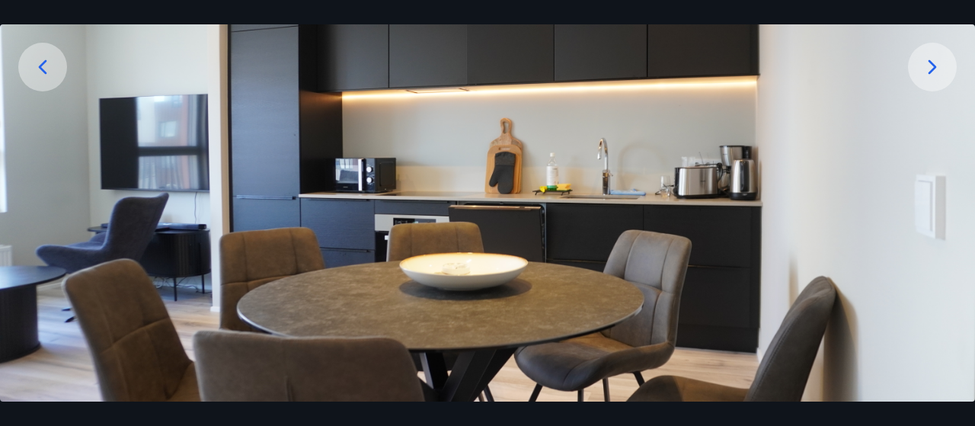
click at [31, 71] on icon at bounding box center [42, 67] width 24 height 24
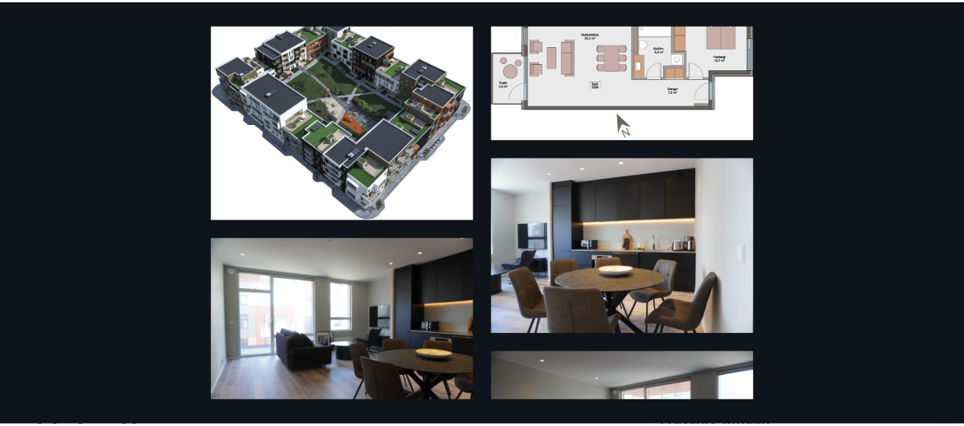
scroll to position [0, 0]
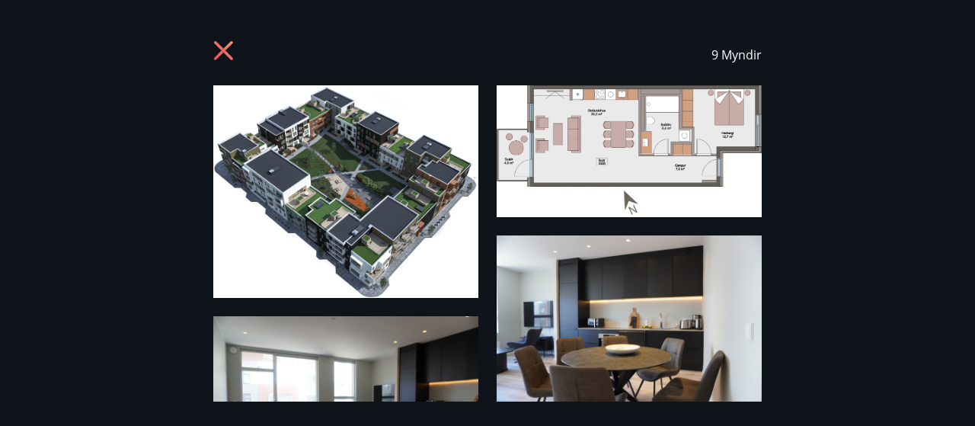
click at [226, 56] on icon at bounding box center [225, 52] width 24 height 24
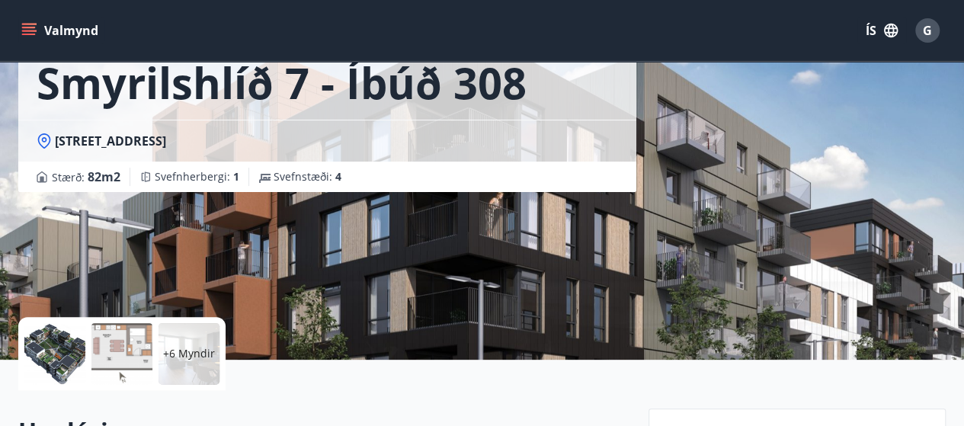
scroll to position [76, 0]
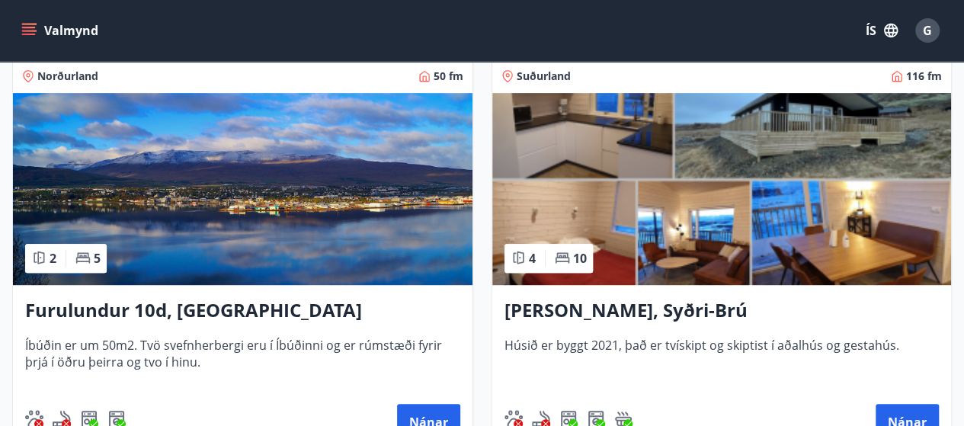
click at [107, 205] on img at bounding box center [242, 189] width 459 height 192
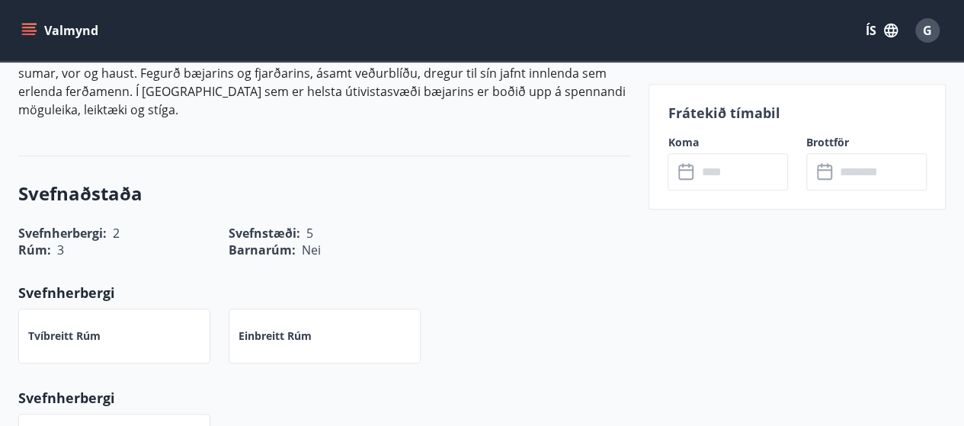
scroll to position [648, 0]
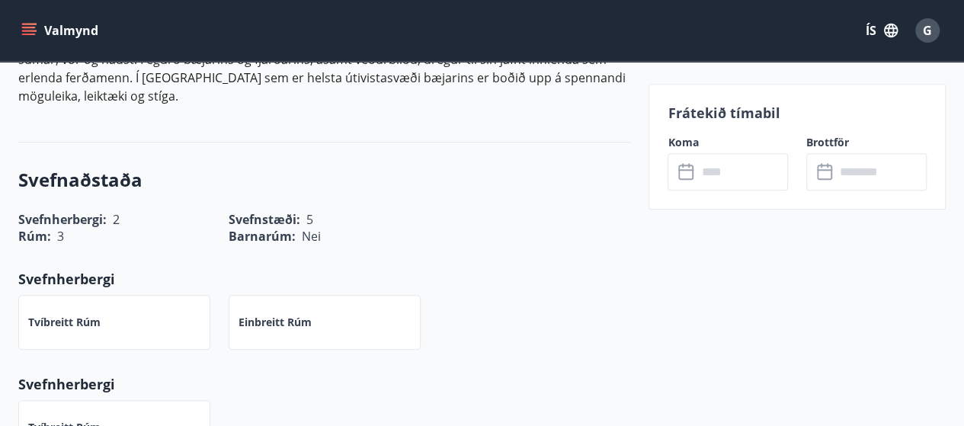
click at [709, 170] on input "text" at bounding box center [741, 171] width 91 height 37
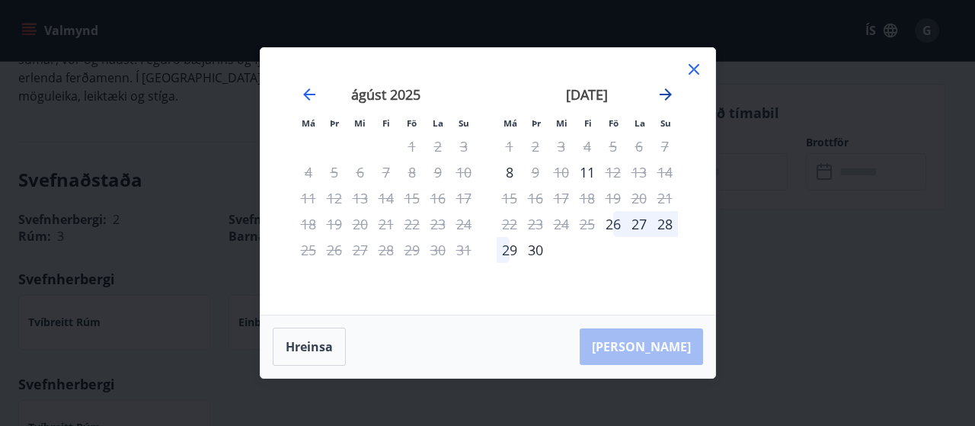
click at [667, 95] on icon "Move forward to switch to the next month." at bounding box center [666, 94] width 12 height 12
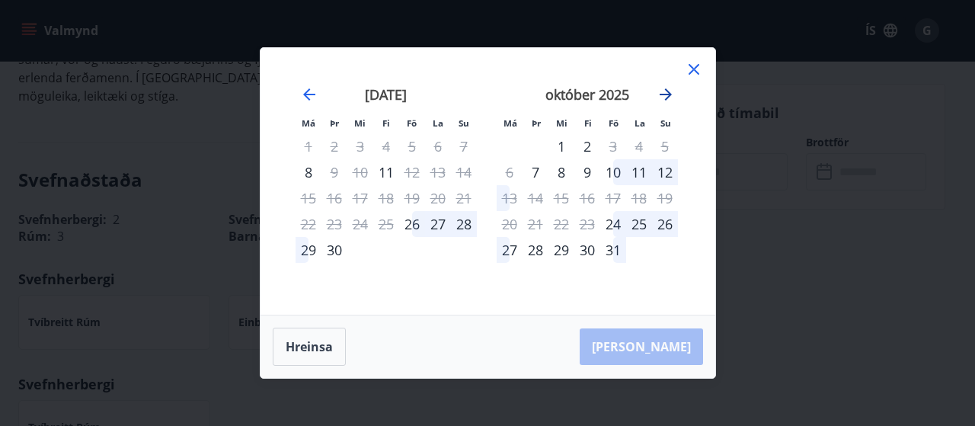
click at [667, 95] on icon "Move forward to switch to the next month." at bounding box center [666, 94] width 12 height 12
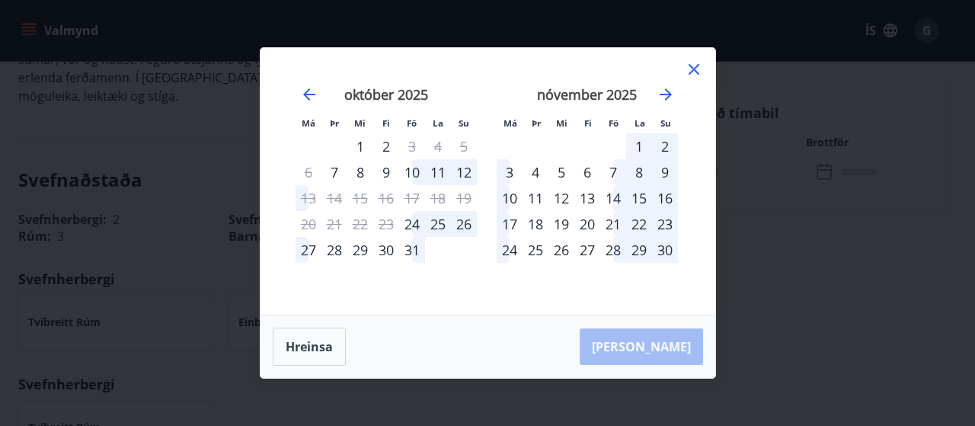
click at [698, 65] on icon at bounding box center [694, 69] width 11 height 11
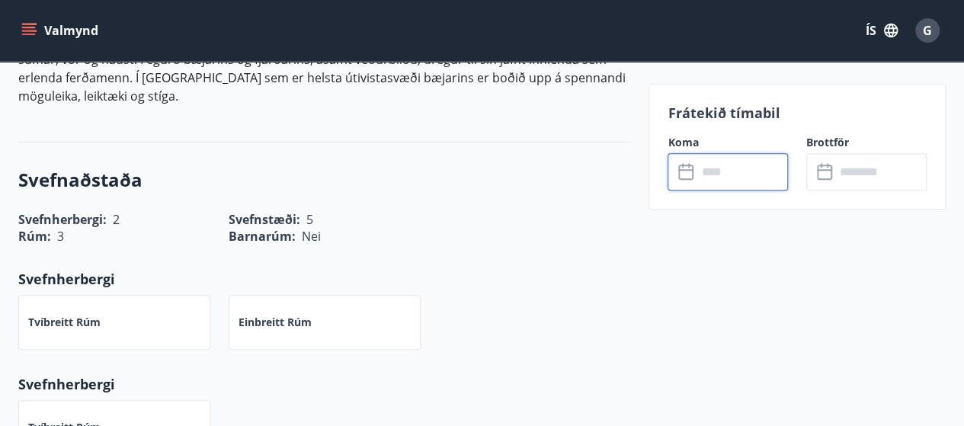
click at [705, 164] on input "text" at bounding box center [741, 171] width 91 height 37
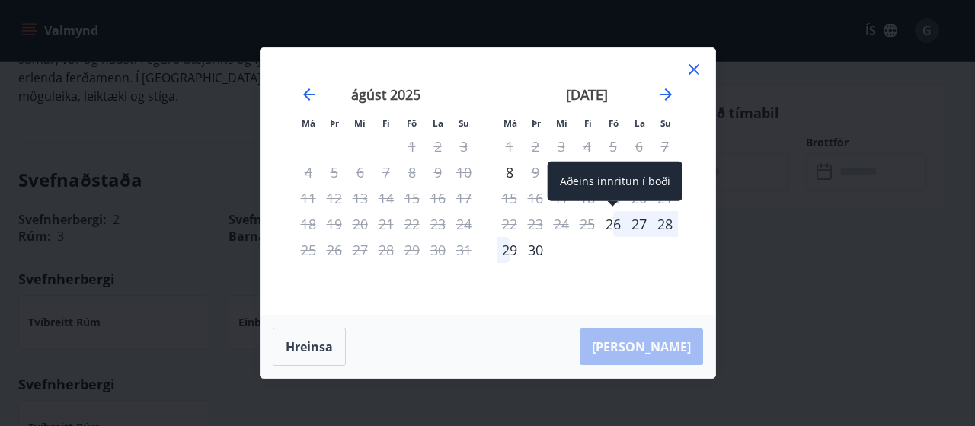
click at [620, 226] on div "26" at bounding box center [613, 224] width 26 height 26
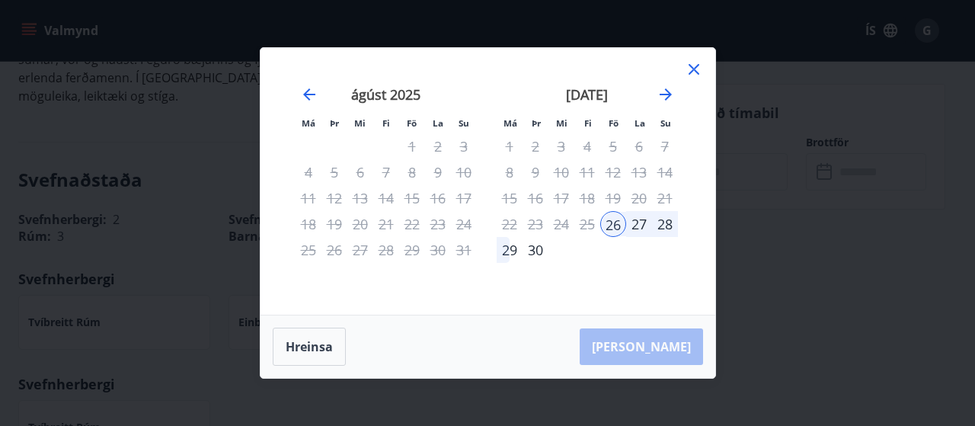
click at [507, 252] on div "29" at bounding box center [510, 250] width 26 height 26
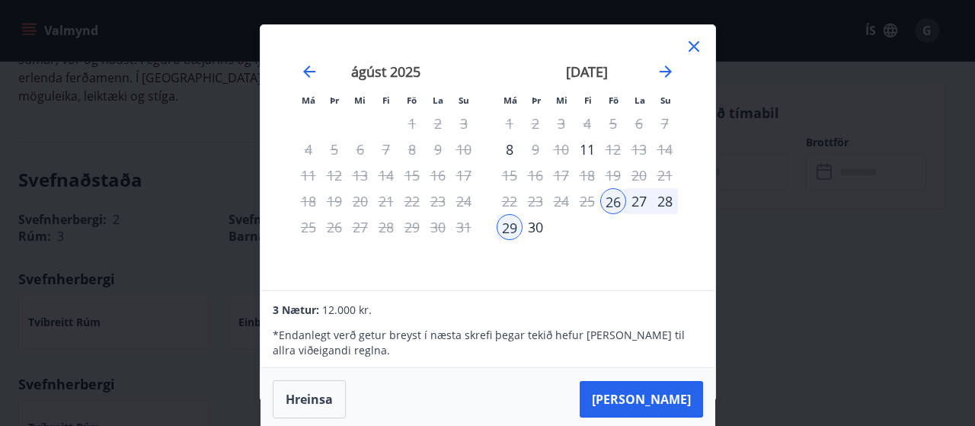
click at [692, 45] on icon at bounding box center [694, 46] width 18 height 18
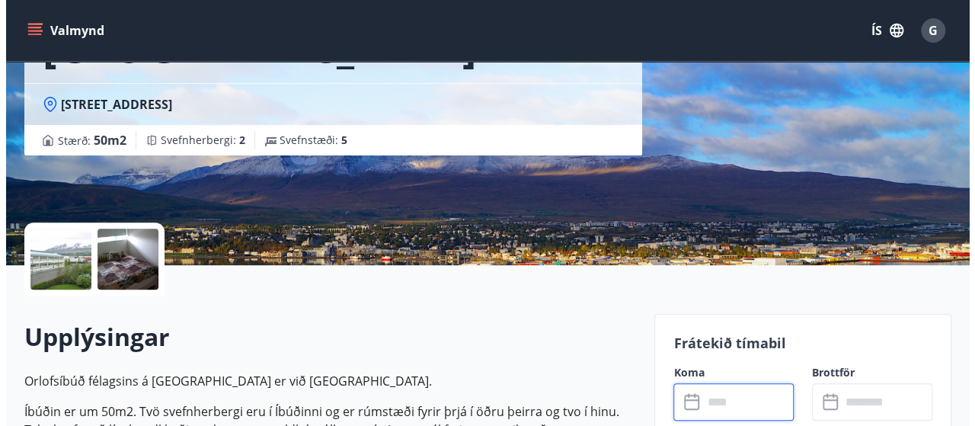
scroll to position [216, 0]
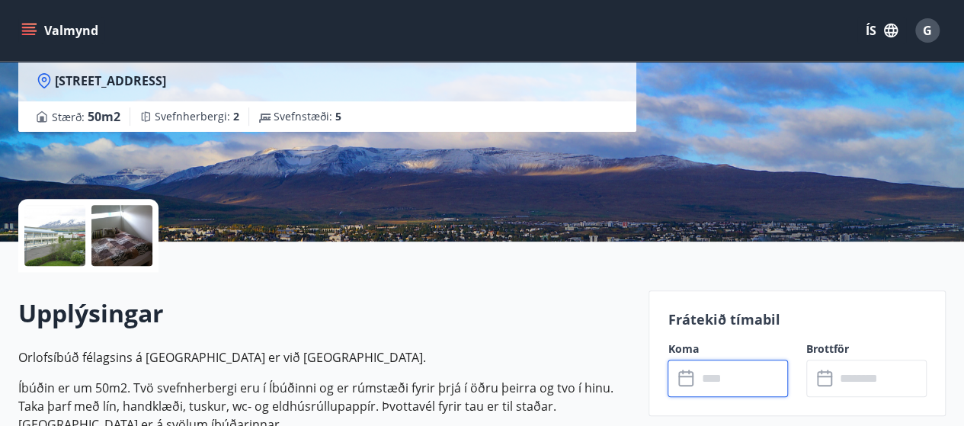
click at [72, 235] on div at bounding box center [54, 235] width 61 height 61
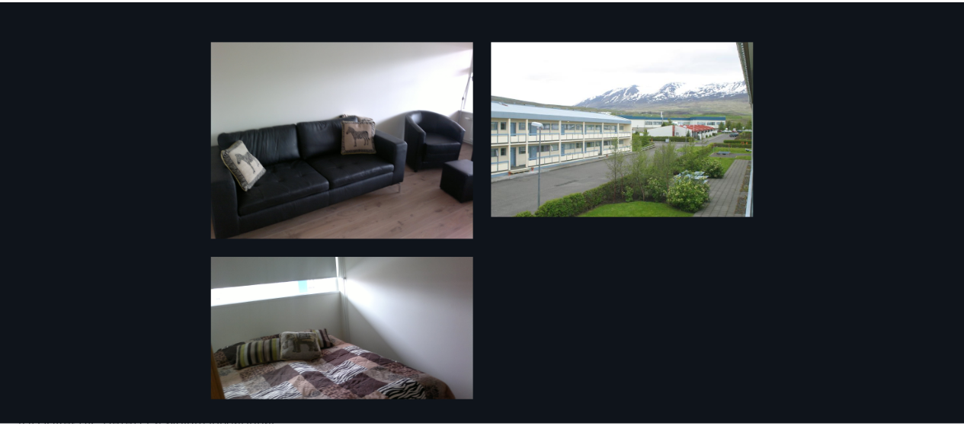
scroll to position [0, 0]
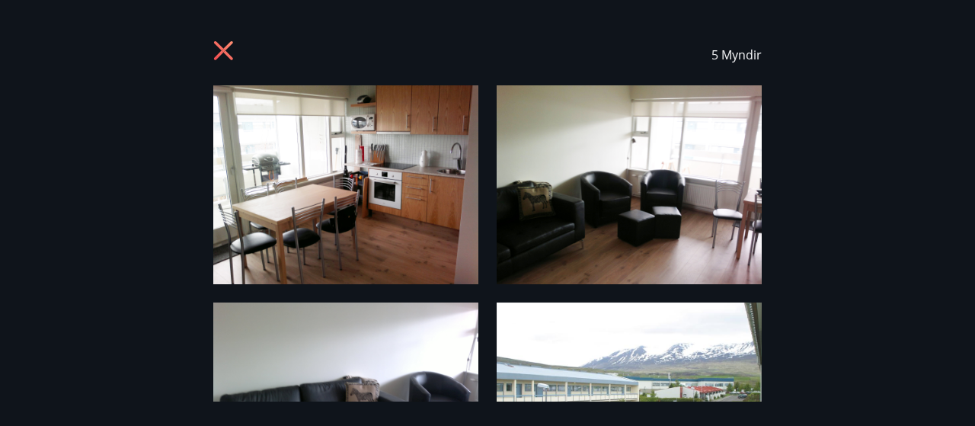
click at [233, 50] on icon at bounding box center [225, 52] width 24 height 24
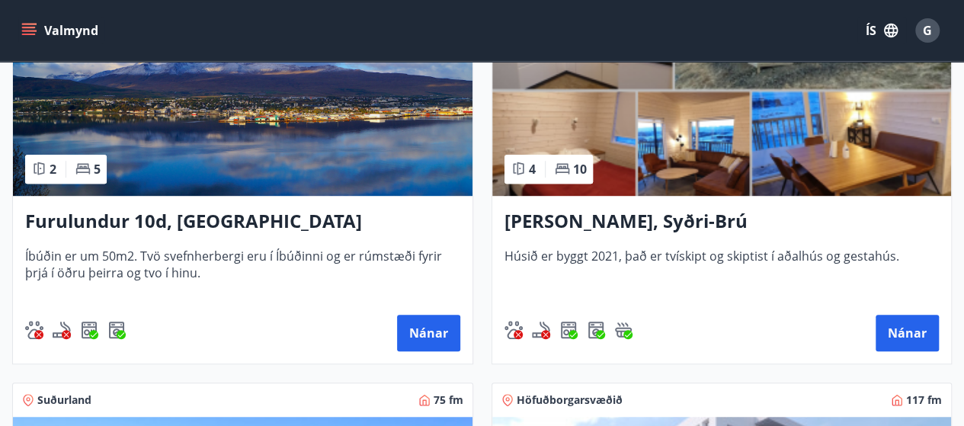
click at [687, 224] on h3 "[PERSON_NAME], Syðri-Brú" at bounding box center [721, 221] width 435 height 27
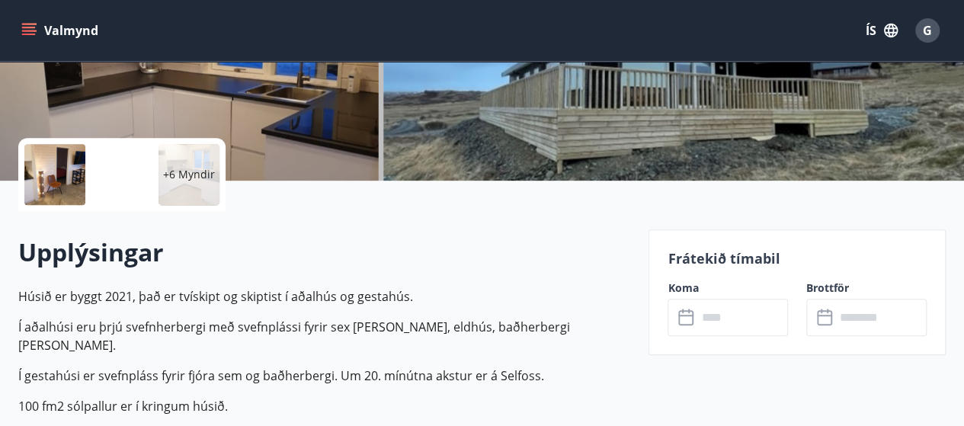
scroll to position [279, 0]
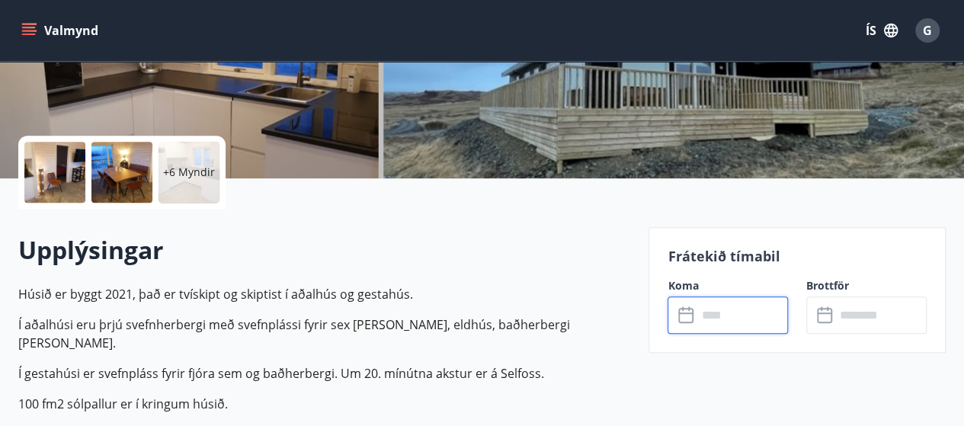
click at [712, 315] on input "text" at bounding box center [741, 314] width 91 height 37
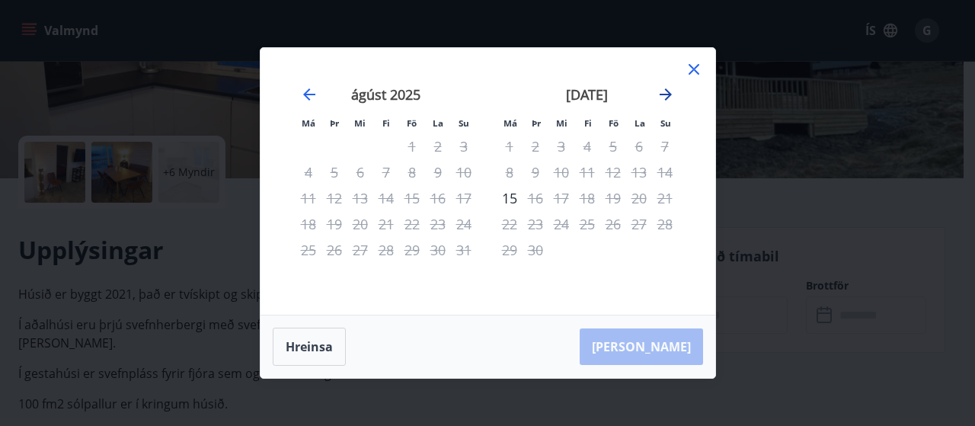
click at [669, 98] on icon "Move forward to switch to the next month." at bounding box center [666, 94] width 18 height 18
click at [664, 101] on icon "Move forward to switch to the next month." at bounding box center [666, 94] width 18 height 18
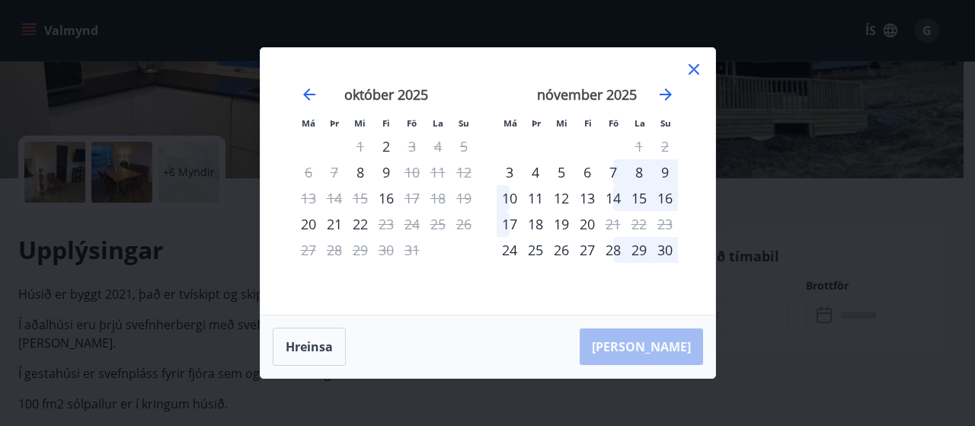
click at [621, 203] on div "14" at bounding box center [613, 198] width 26 height 26
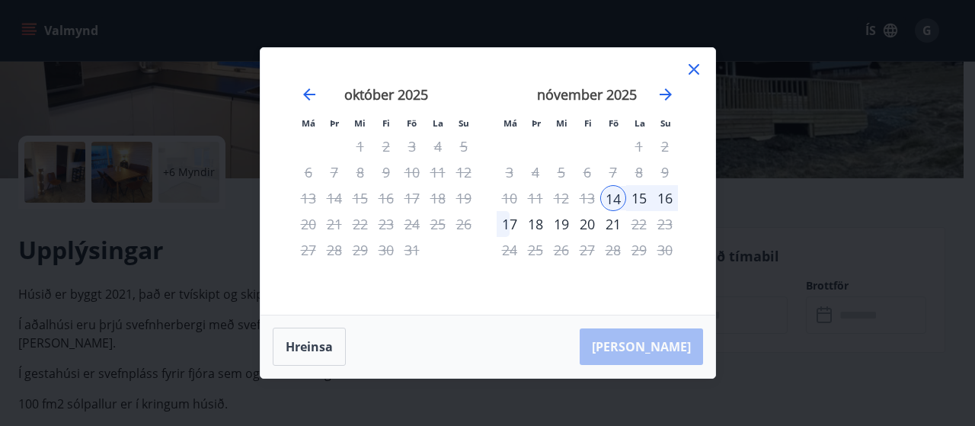
click at [503, 232] on div "17" at bounding box center [510, 224] width 26 height 26
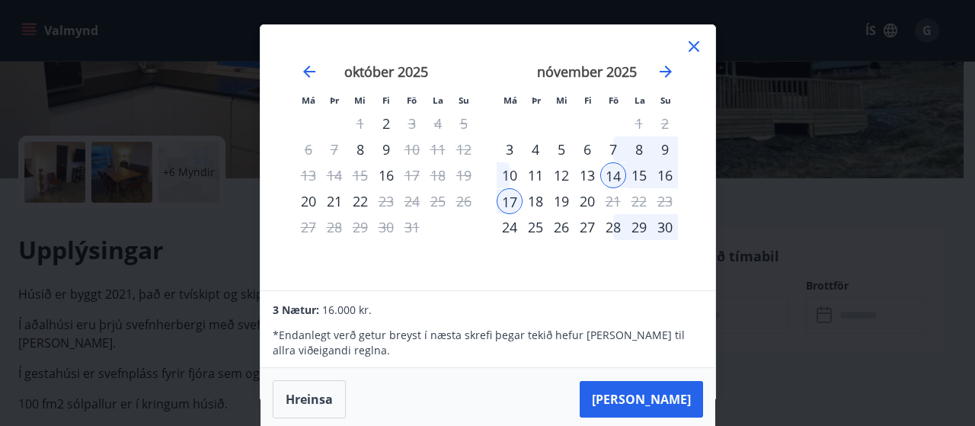
click at [690, 47] on icon at bounding box center [694, 46] width 18 height 18
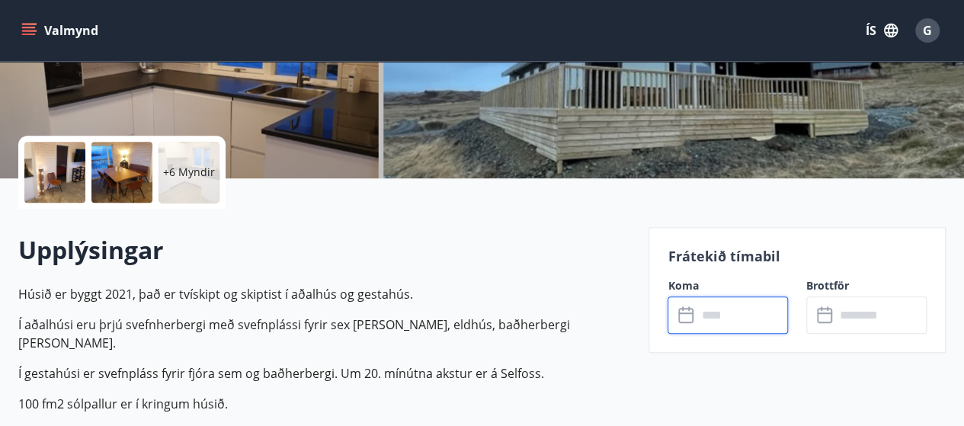
click at [708, 316] on input "text" at bounding box center [741, 314] width 91 height 37
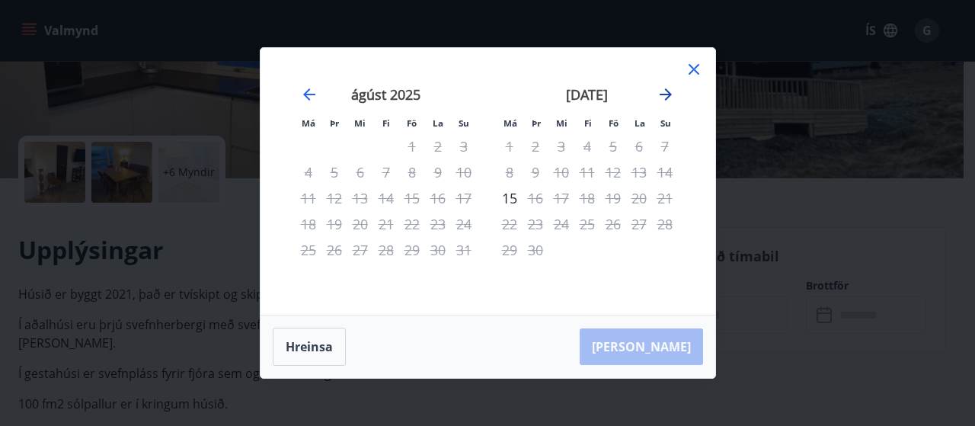
click at [664, 95] on icon "Move forward to switch to the next month." at bounding box center [666, 94] width 12 height 12
click at [661, 94] on icon "Move forward to switch to the next month." at bounding box center [666, 94] width 12 height 12
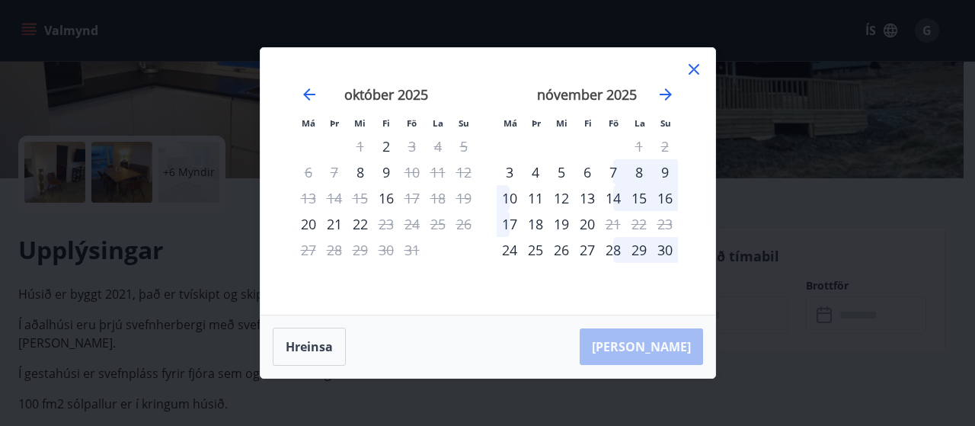
click at [694, 71] on icon at bounding box center [694, 69] width 11 height 11
